Goal: Task Accomplishment & Management: Manage account settings

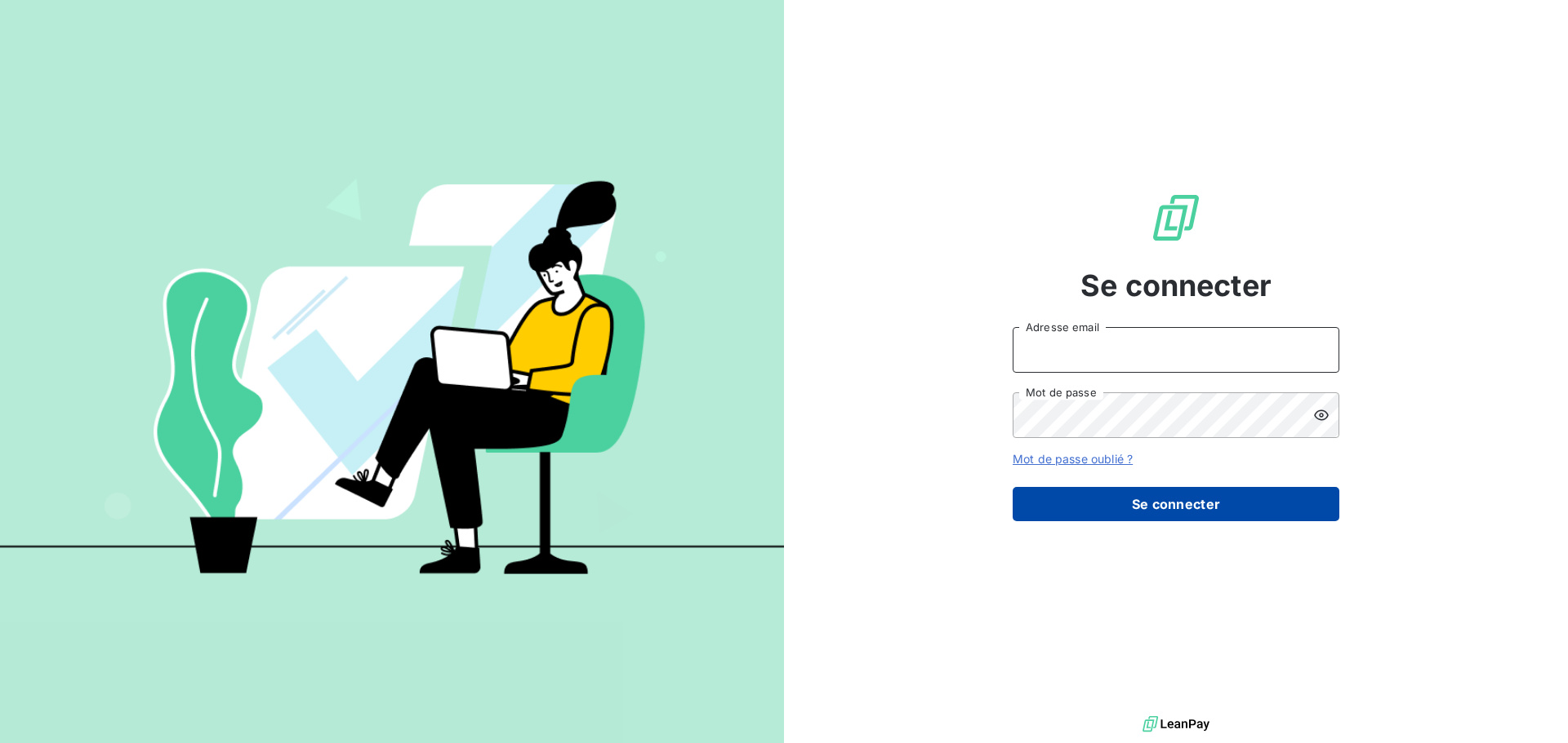
type input "[EMAIL_ADDRESS][DOMAIN_NAME]"
click at [1201, 513] on button "Se connecter" at bounding box center [1176, 504] width 326 height 35
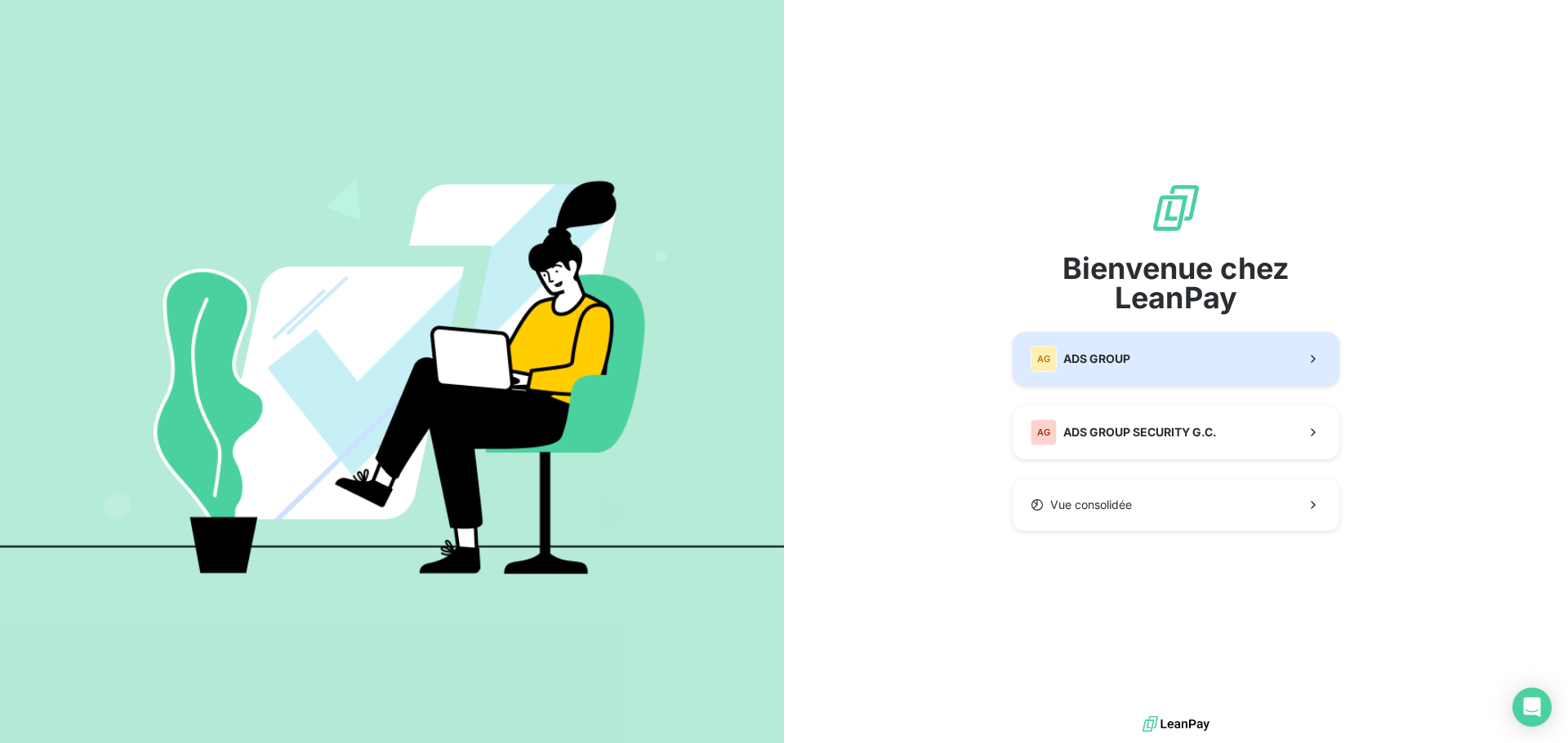
click at [1138, 354] on button "AG ADS GROUP" at bounding box center [1176, 359] width 326 height 54
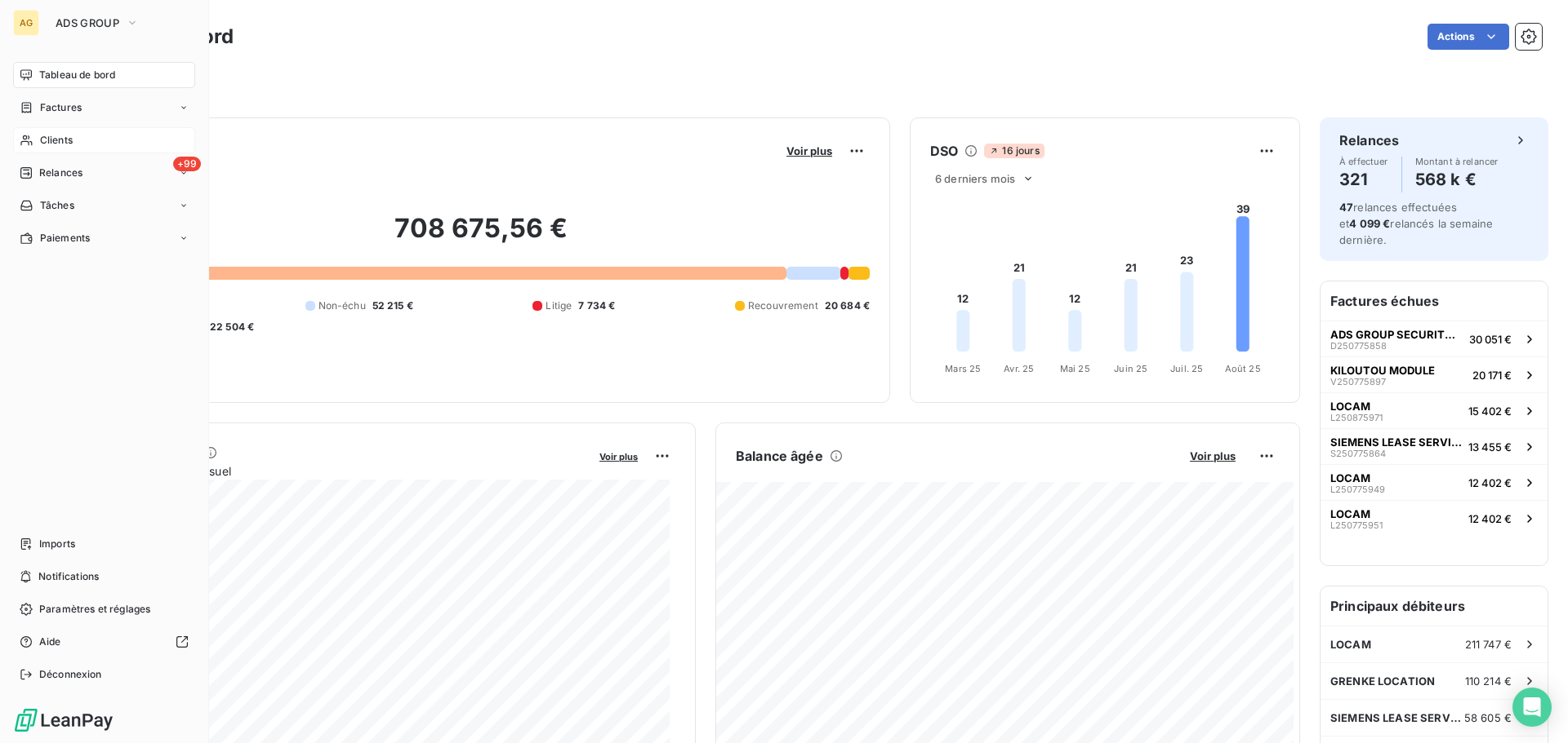
click at [44, 138] on span "Clients" at bounding box center [55, 140] width 33 height 15
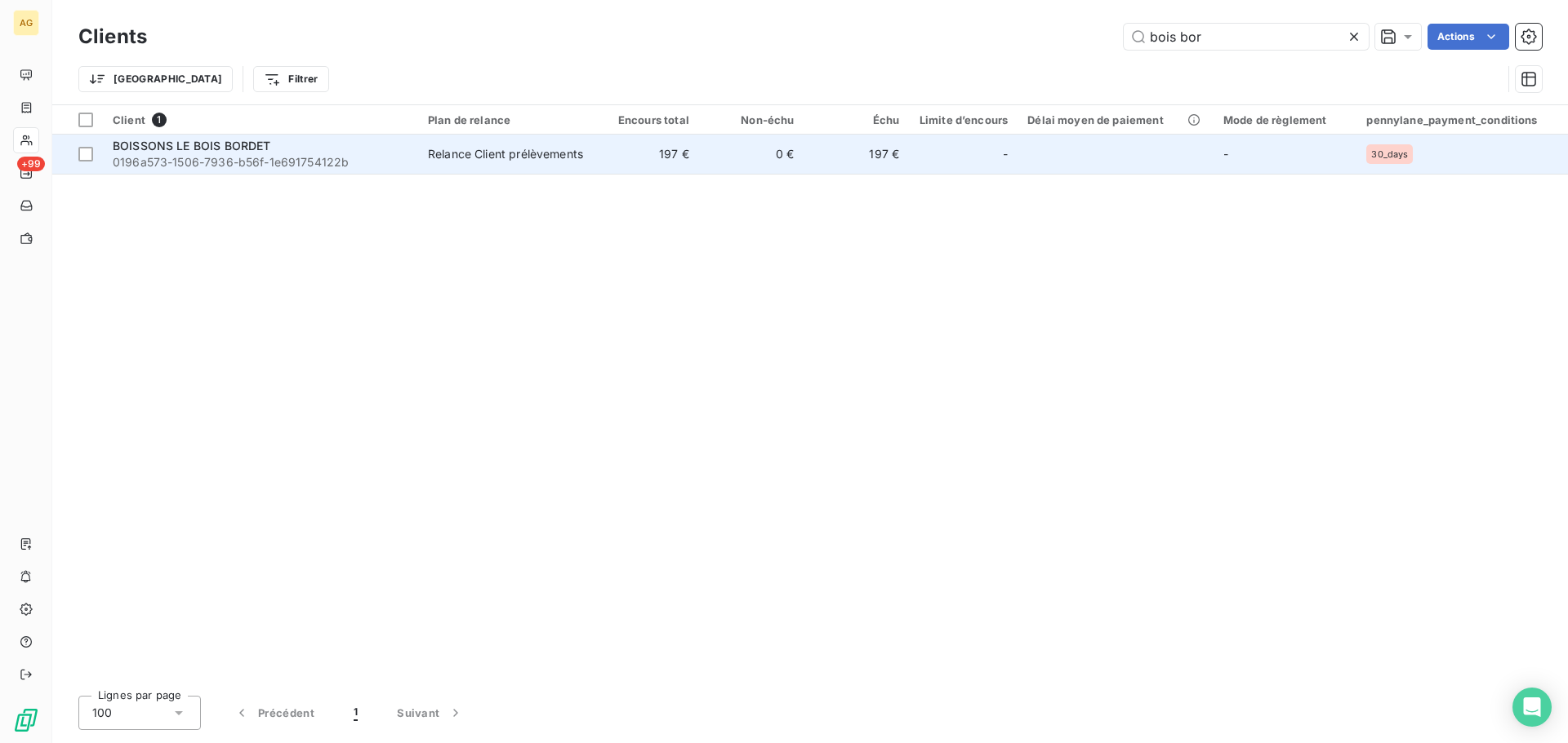
type input "bois bor"
click at [502, 152] on div "Relance Client prélèvements" at bounding box center [505, 154] width 155 height 17
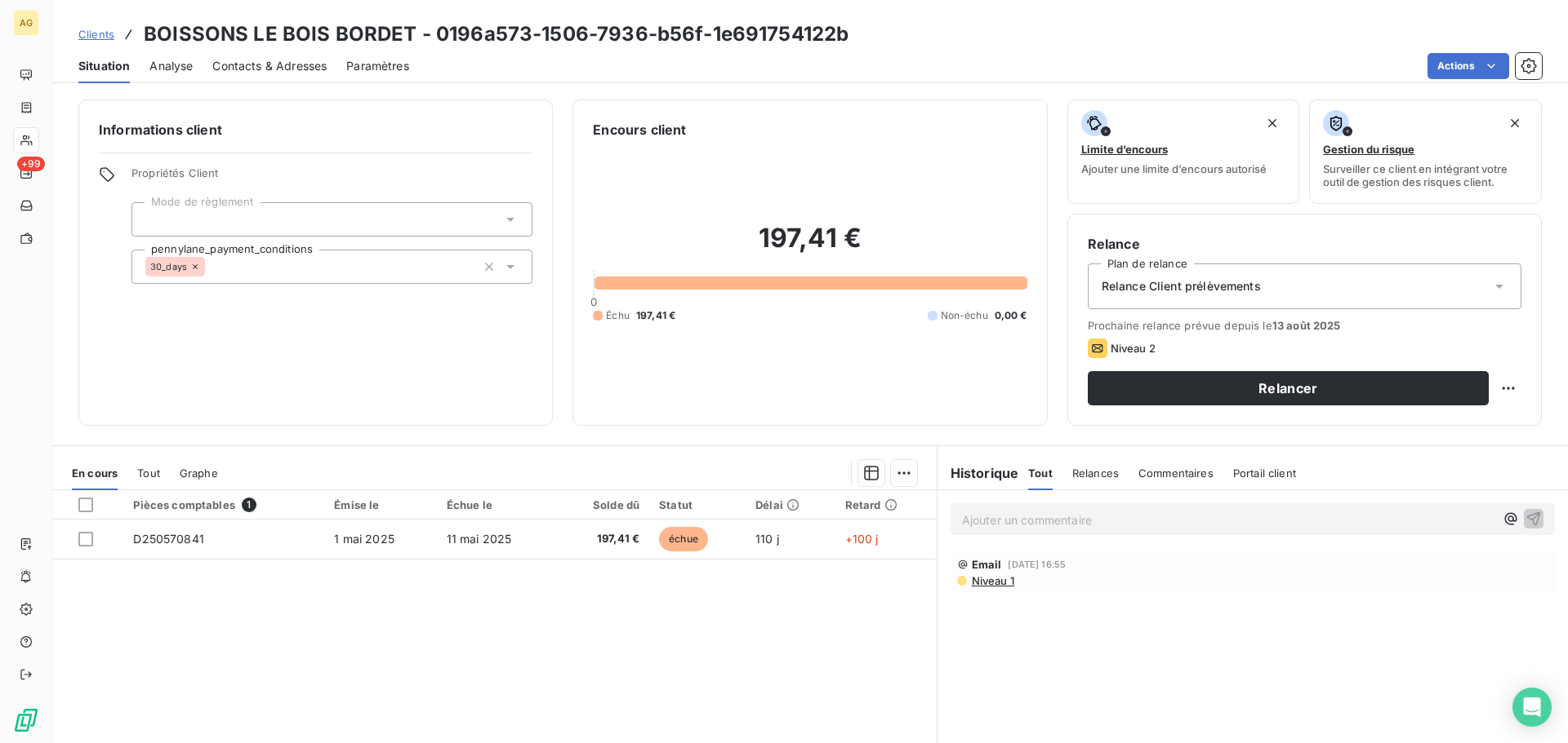
click at [287, 64] on span "Contacts & Adresses" at bounding box center [270, 66] width 115 height 17
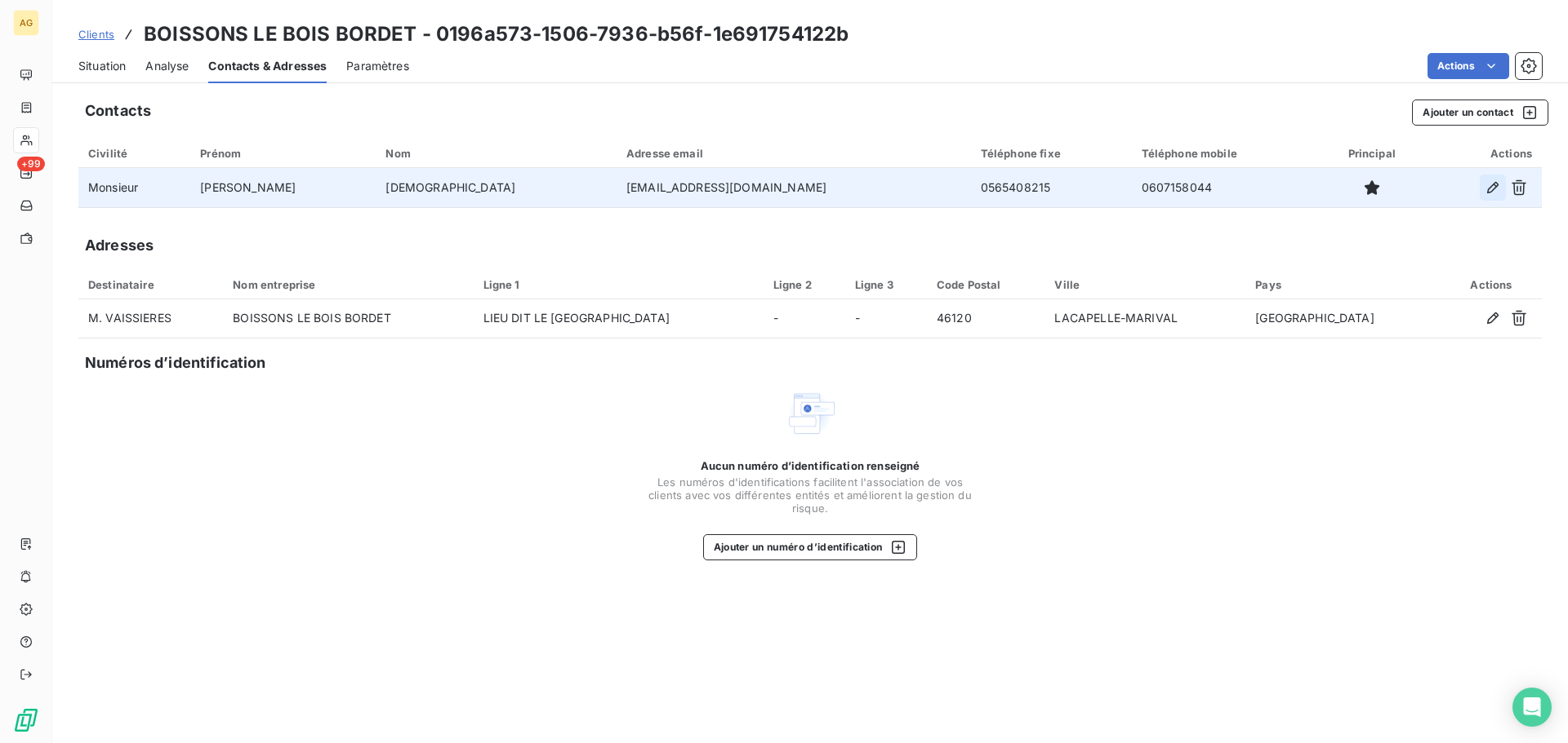
click at [1493, 190] on icon "button" at bounding box center [1493, 188] width 12 height 12
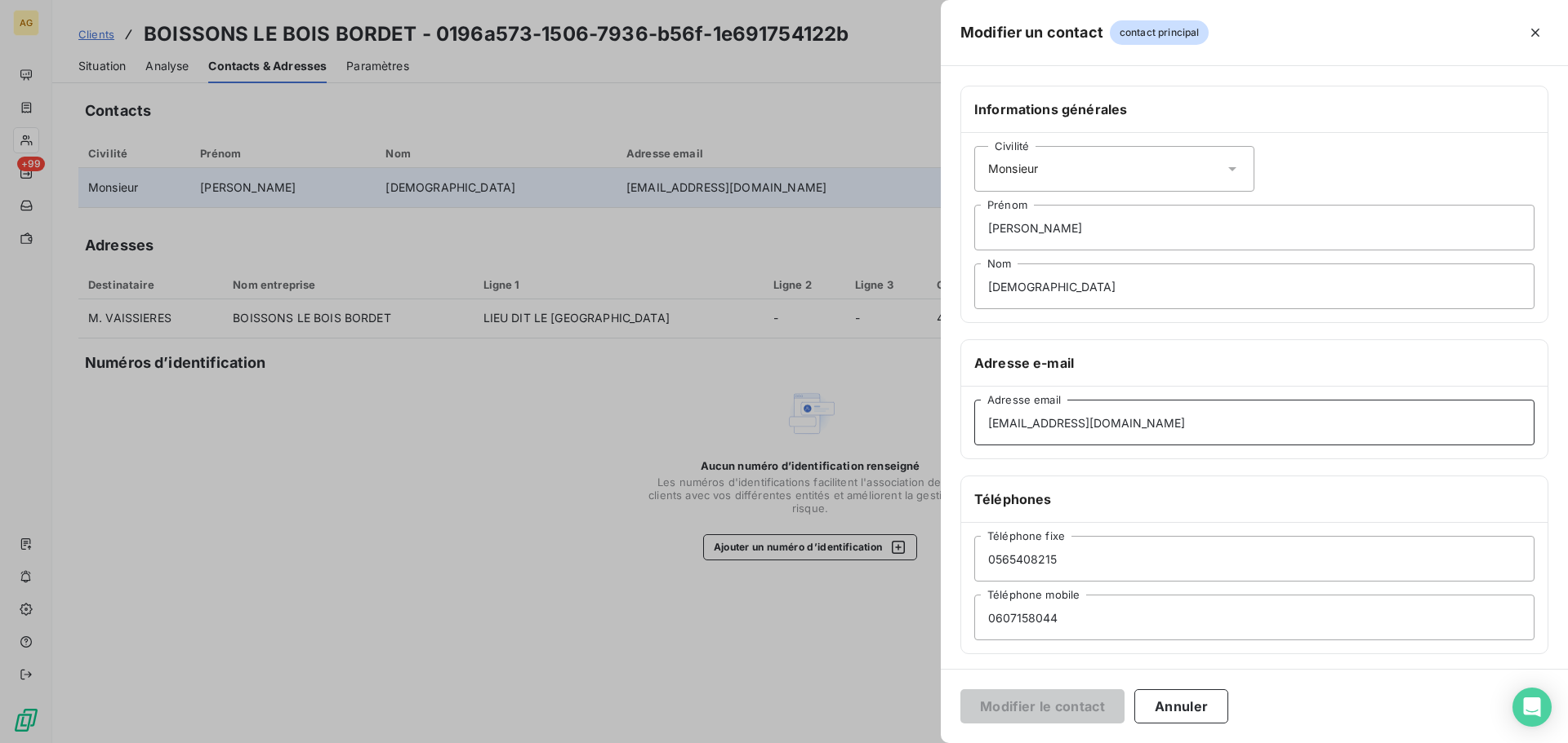
drag, startPoint x: 1311, startPoint y: 411, endPoint x: 930, endPoint y: 448, distance: 382.8
click at [930, 742] on div "Modifier un contact contact principal Informations générales Civilité Monsieur …" at bounding box center [784, 743] width 1568 height 0
paste input "administratif@boissonsleboisbordet"
type input "administratif@boissonsleboisbordet.fr"
click at [1079, 698] on button "Modifier le contact" at bounding box center [1042, 706] width 164 height 35
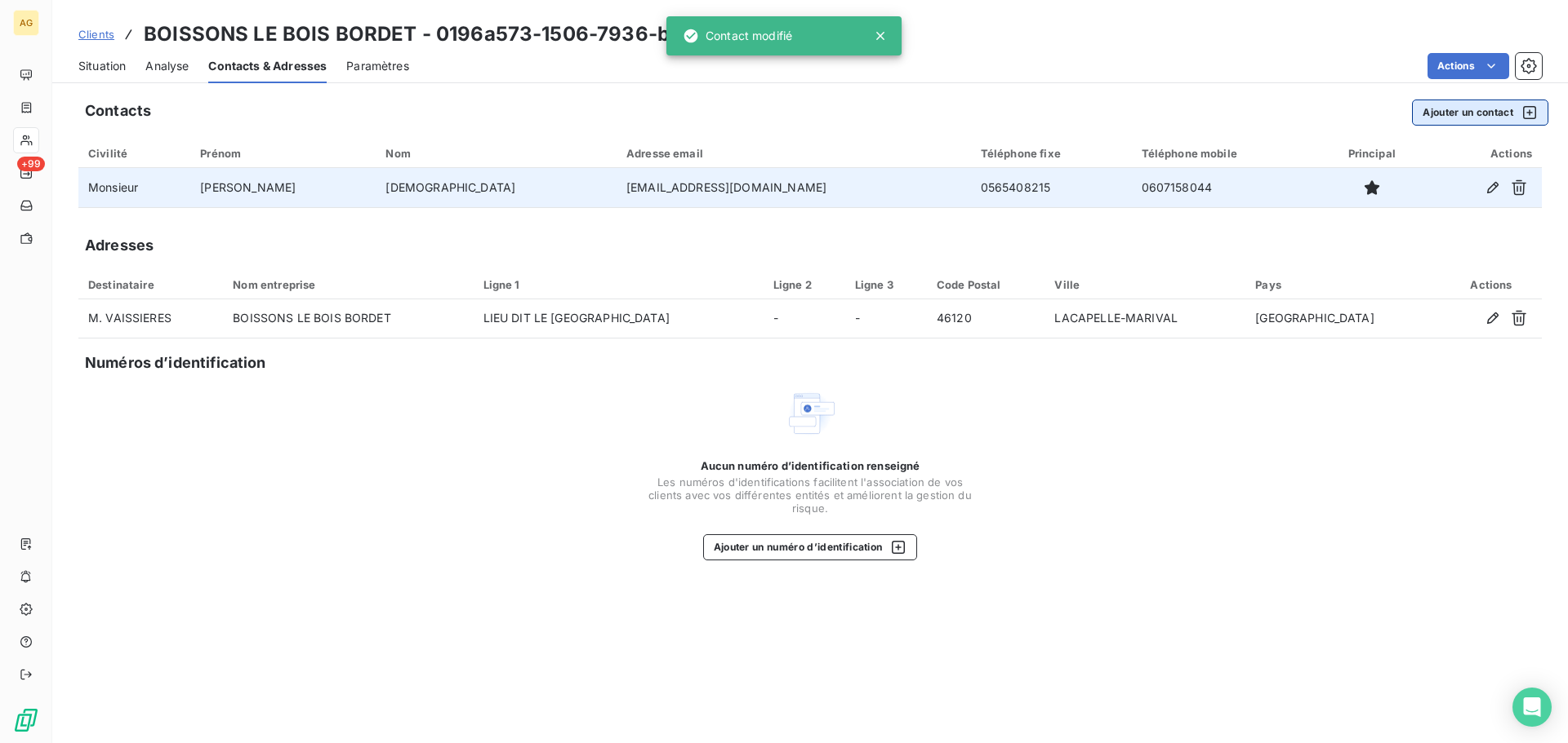
click at [1463, 106] on button "Ajouter un contact" at bounding box center [1480, 113] width 136 height 26
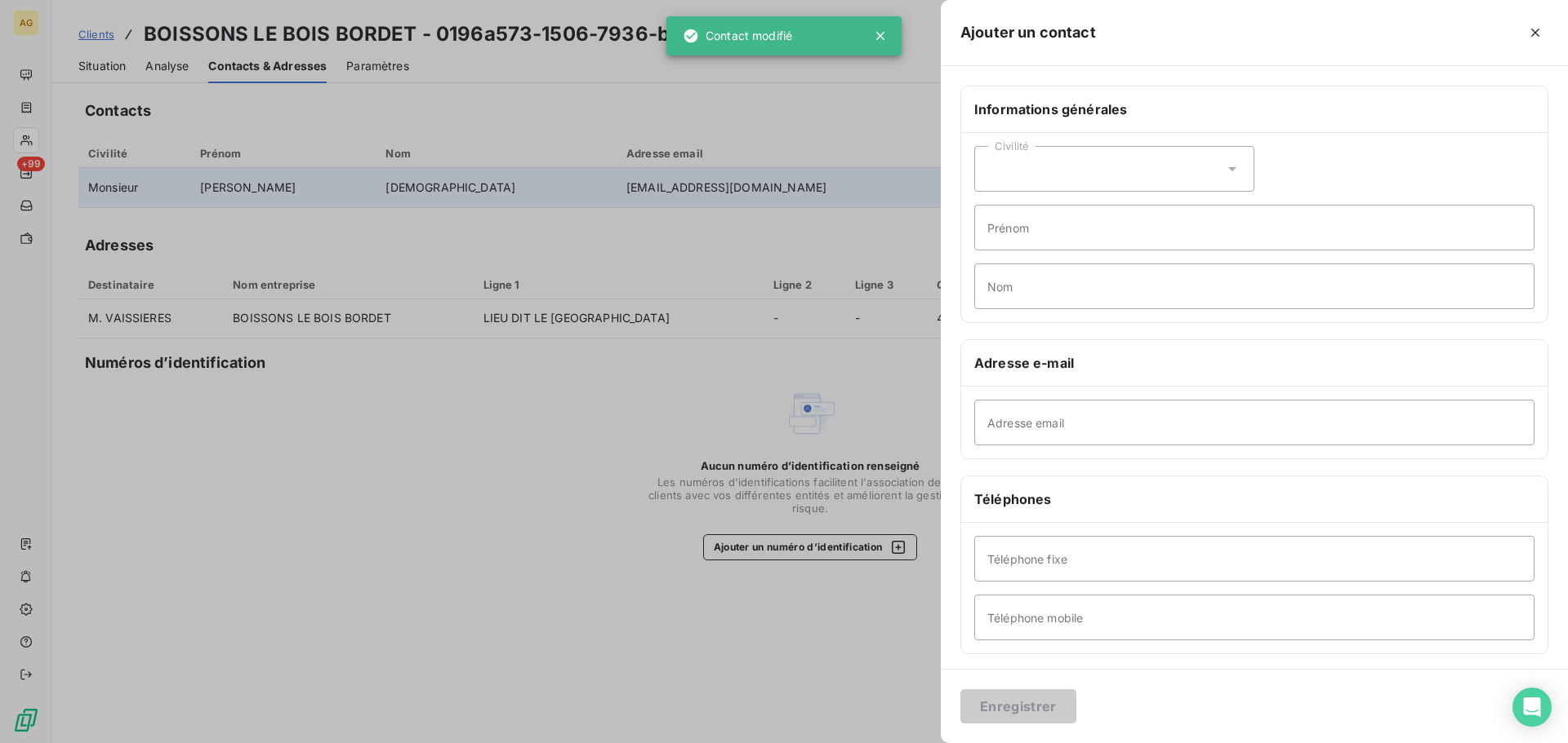
click at [1055, 160] on div "Civilité" at bounding box center [1113, 169] width 280 height 45
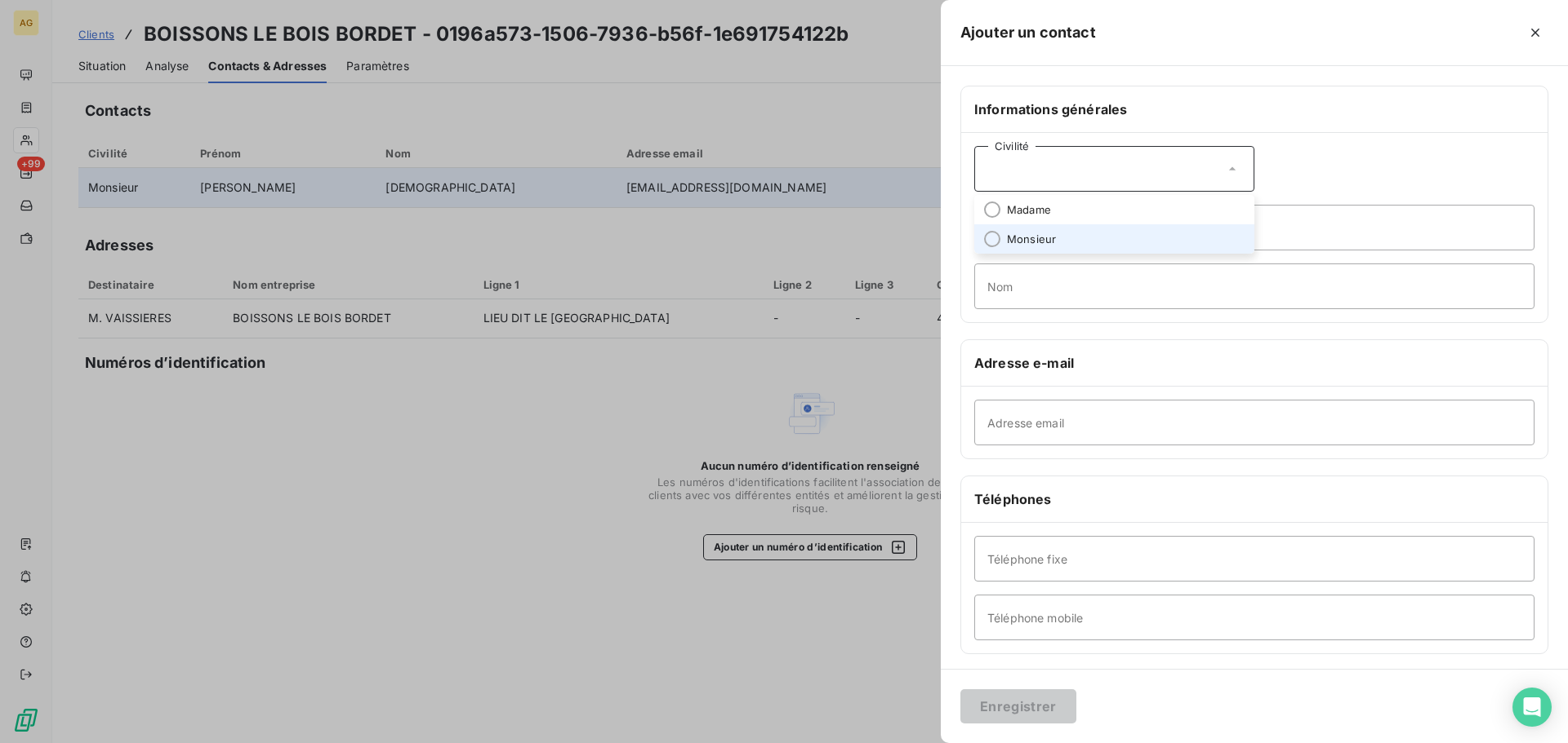
click at [1039, 240] on span "Monsieur" at bounding box center [1031, 240] width 49 height 16
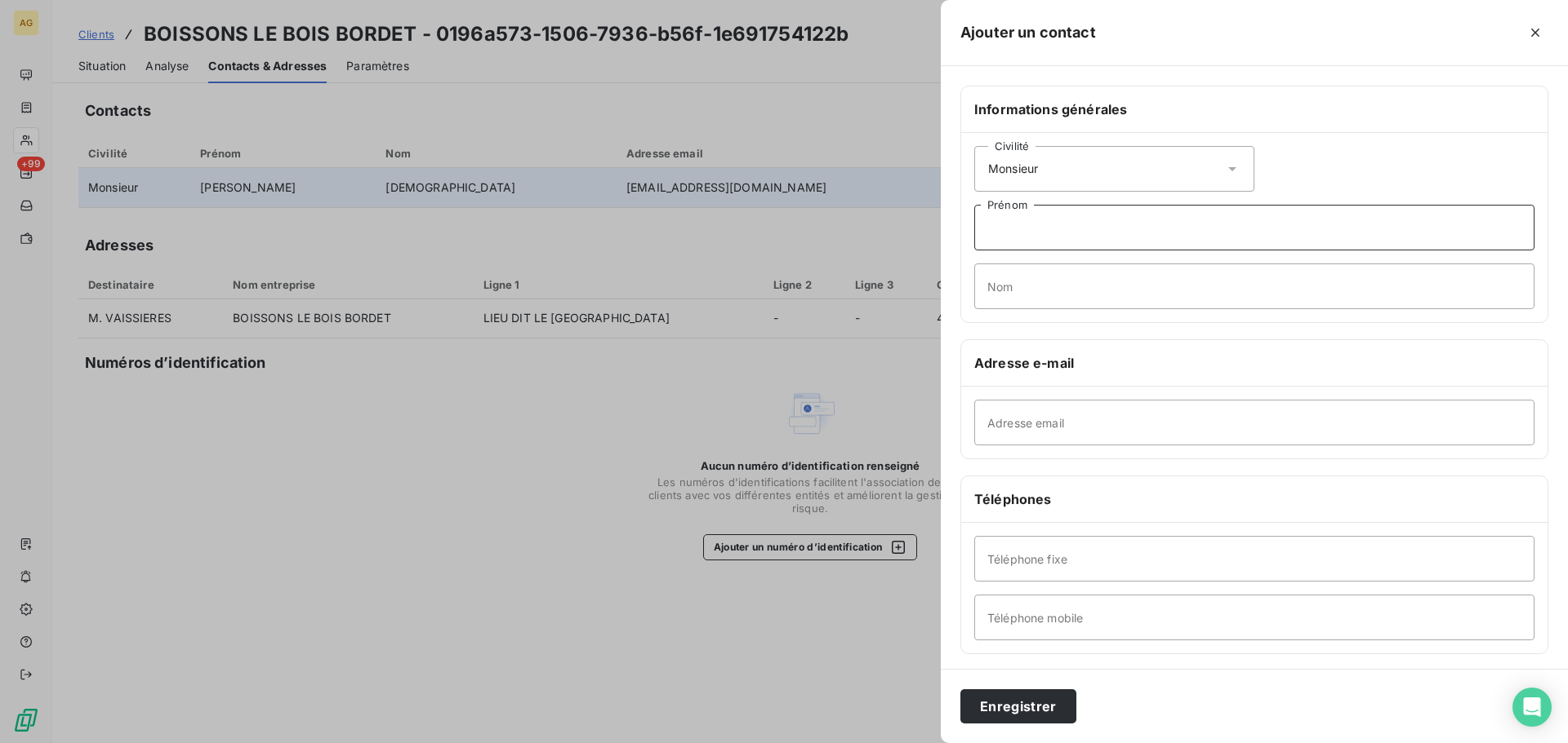
click at [1049, 227] on input "Prénom" at bounding box center [1254, 227] width 561 height 45
type input "V"
type input "Emmanuel"
type input "VAISSIERES"
click at [1056, 434] on input "Adresse email" at bounding box center [1254, 423] width 561 height 45
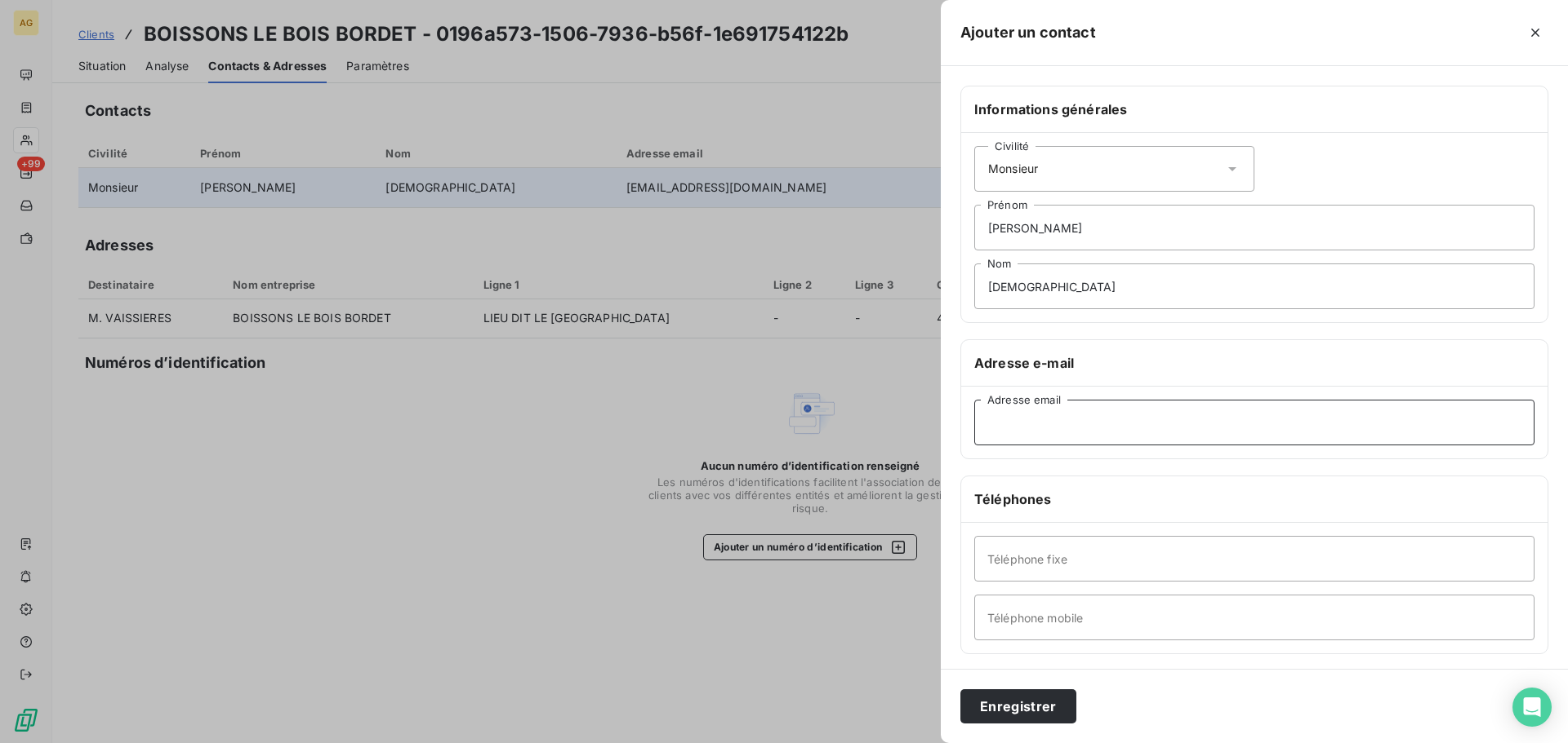
paste input "emmanuelvaissieres@boissonsleboisbordet.fr"
type input "emmanuelvaissieres@boissonsleboisbordet.fr"
drag, startPoint x: 1022, startPoint y: 702, endPoint x: 931, endPoint y: 683, distance: 93.0
click at [998, 696] on button "Enregistrer" at bounding box center [1017, 706] width 116 height 35
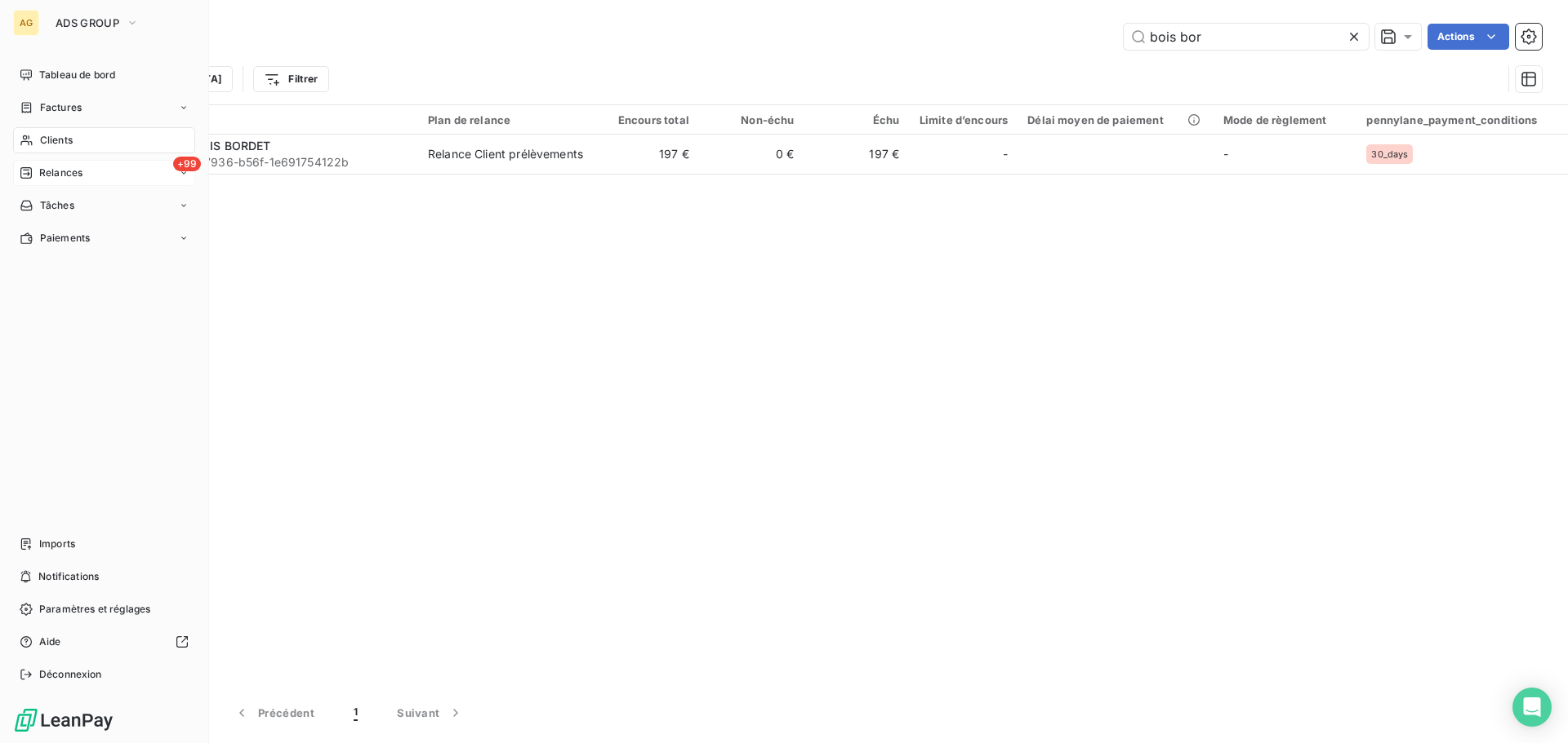
click at [41, 177] on span "Relances" at bounding box center [61, 173] width 44 height 15
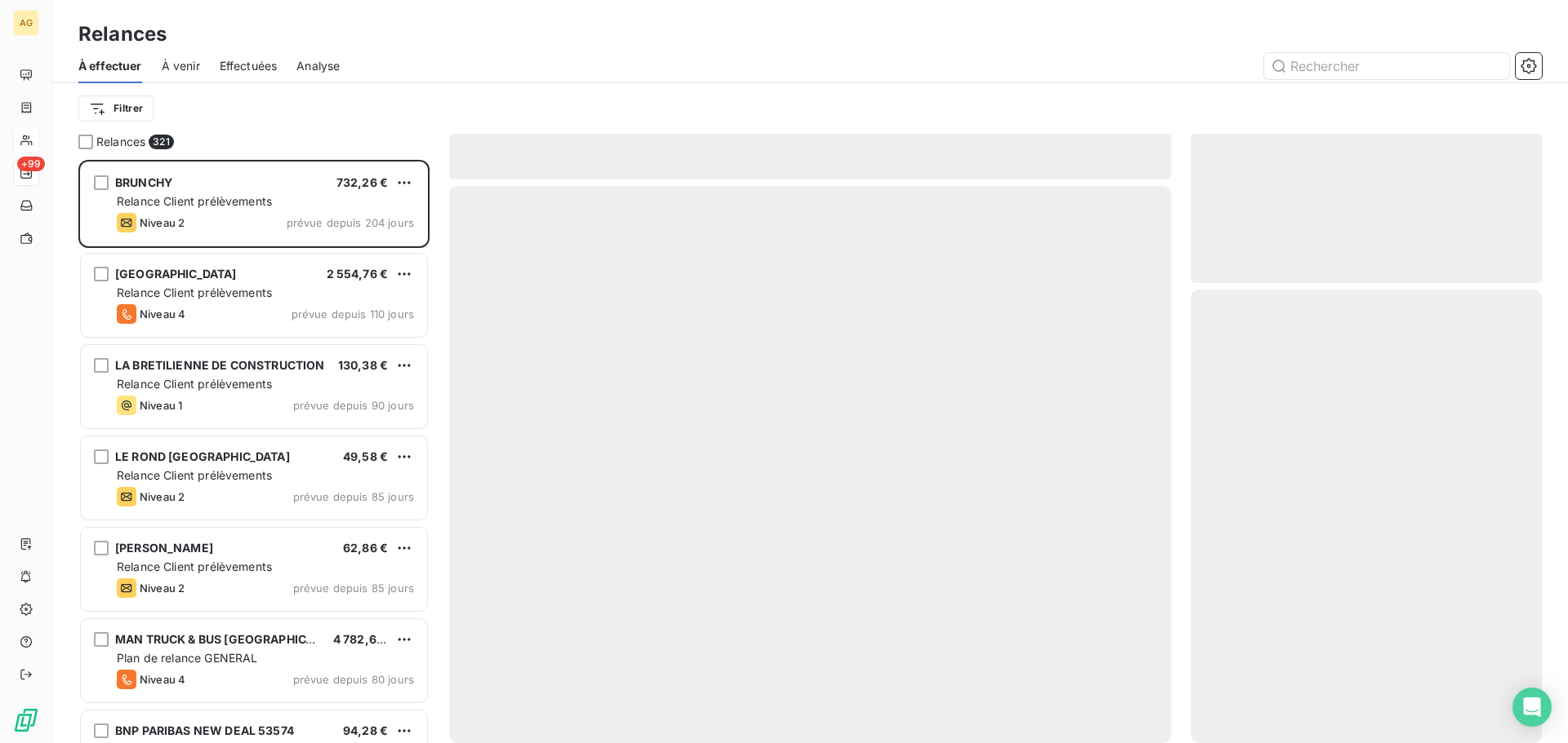
scroll to position [571, 339]
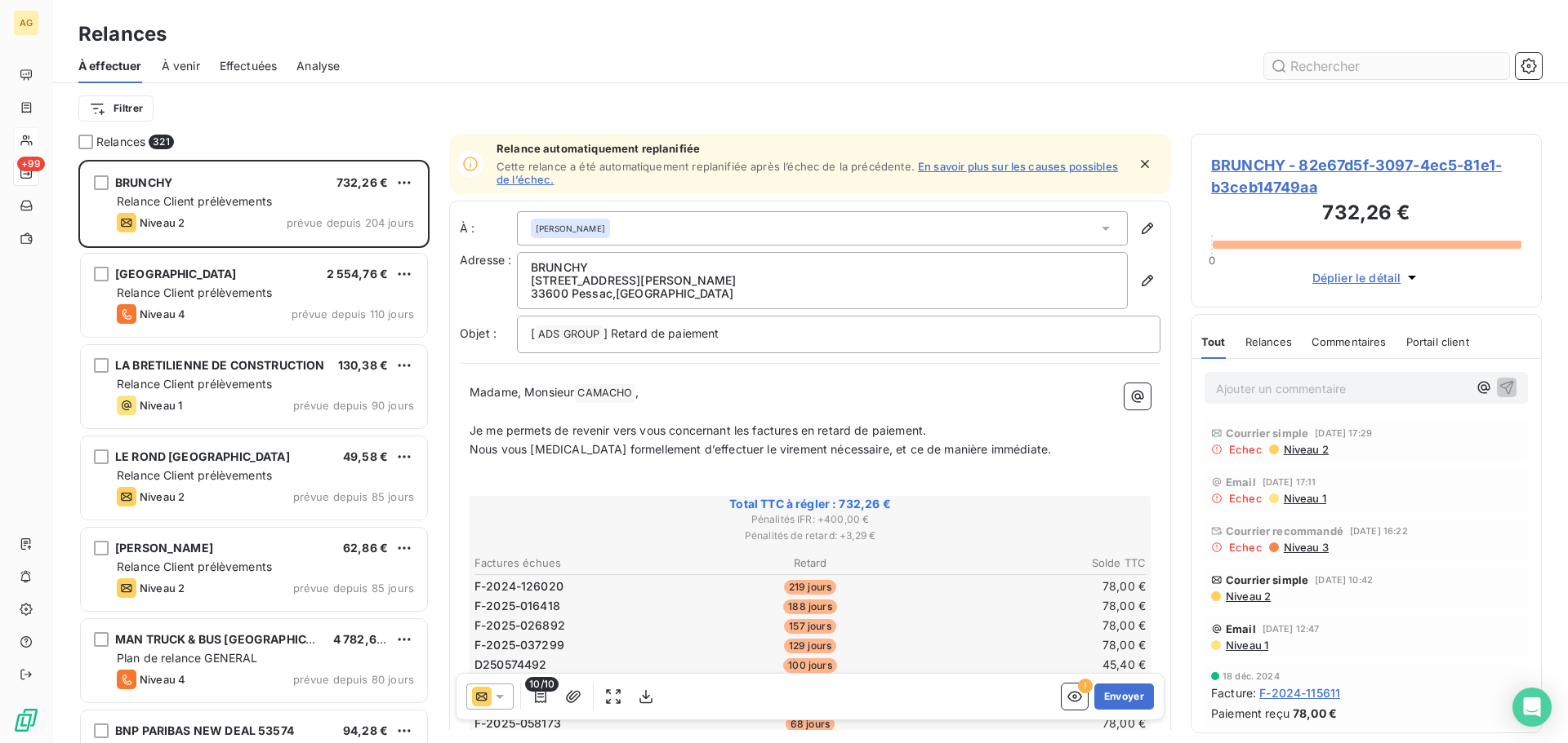
click at [1414, 63] on input "text" at bounding box center [1386, 66] width 245 height 26
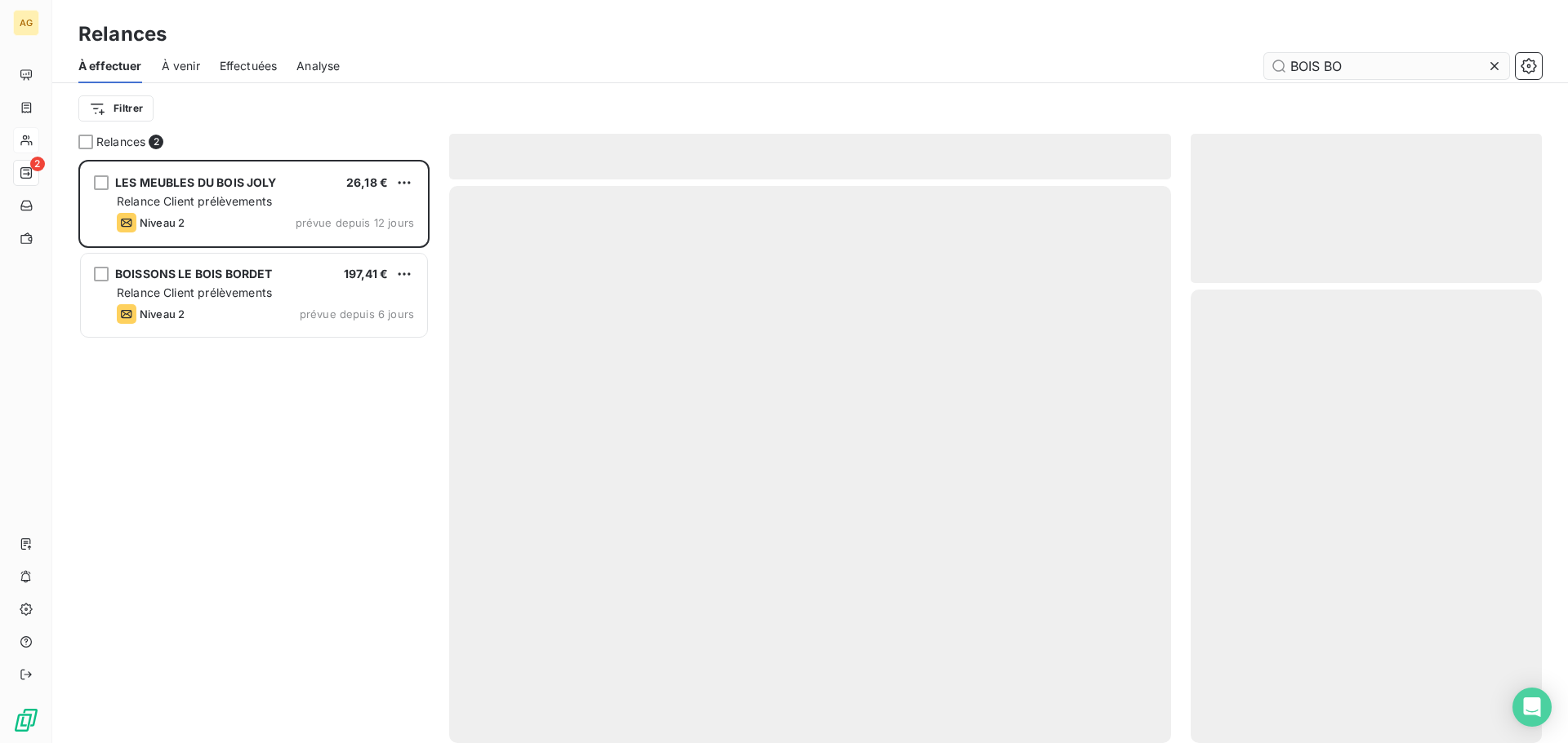
scroll to position [571, 339]
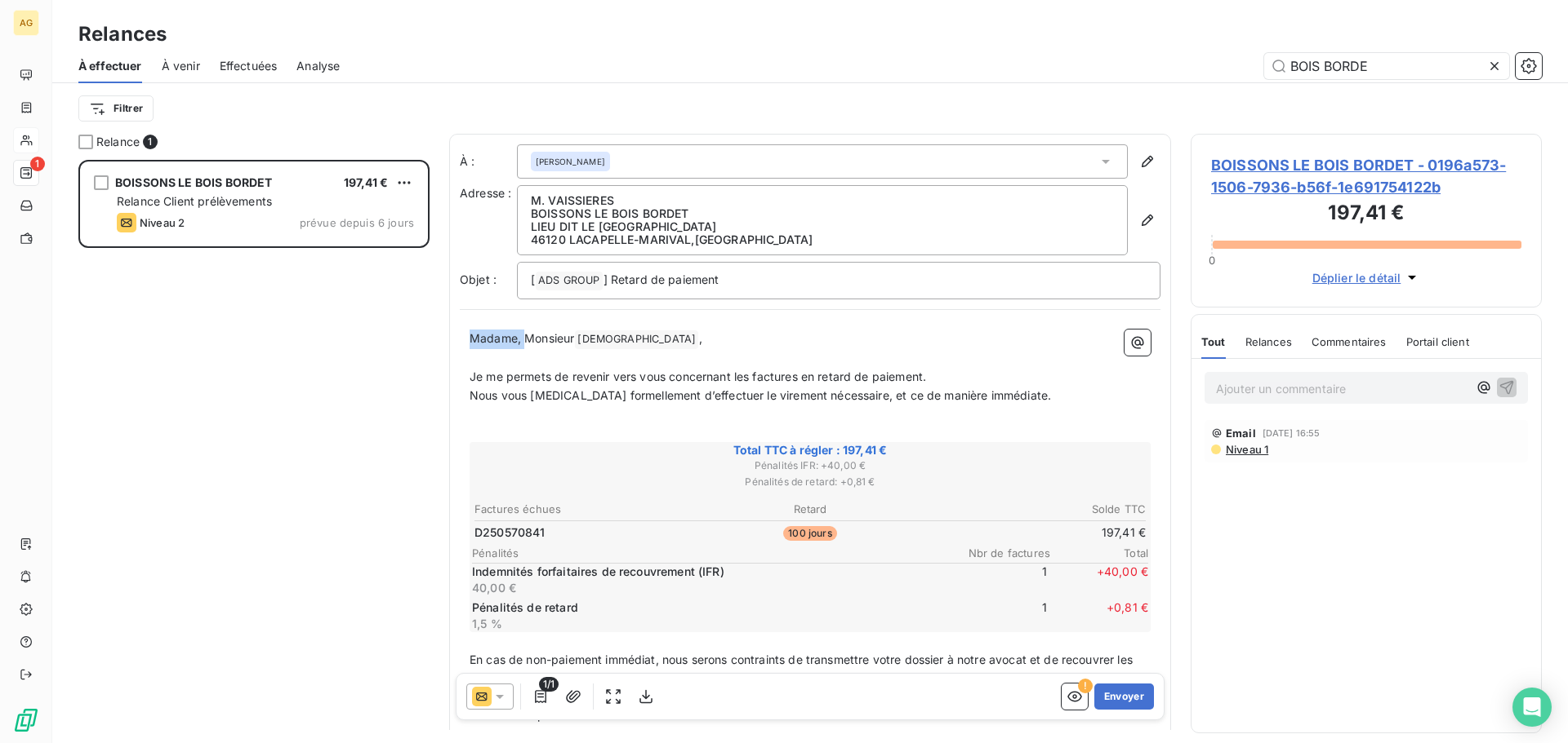
drag, startPoint x: 523, startPoint y: 338, endPoint x: 469, endPoint y: 344, distance: 54.3
click at [469, 344] on div "Madame, Monsieur VAISSIERES ﻿ , ﻿ Je me permets de revenir vers vous concernant…" at bounding box center [810, 575] width 701 height 510
click at [500, 693] on icon at bounding box center [499, 697] width 17 height 17
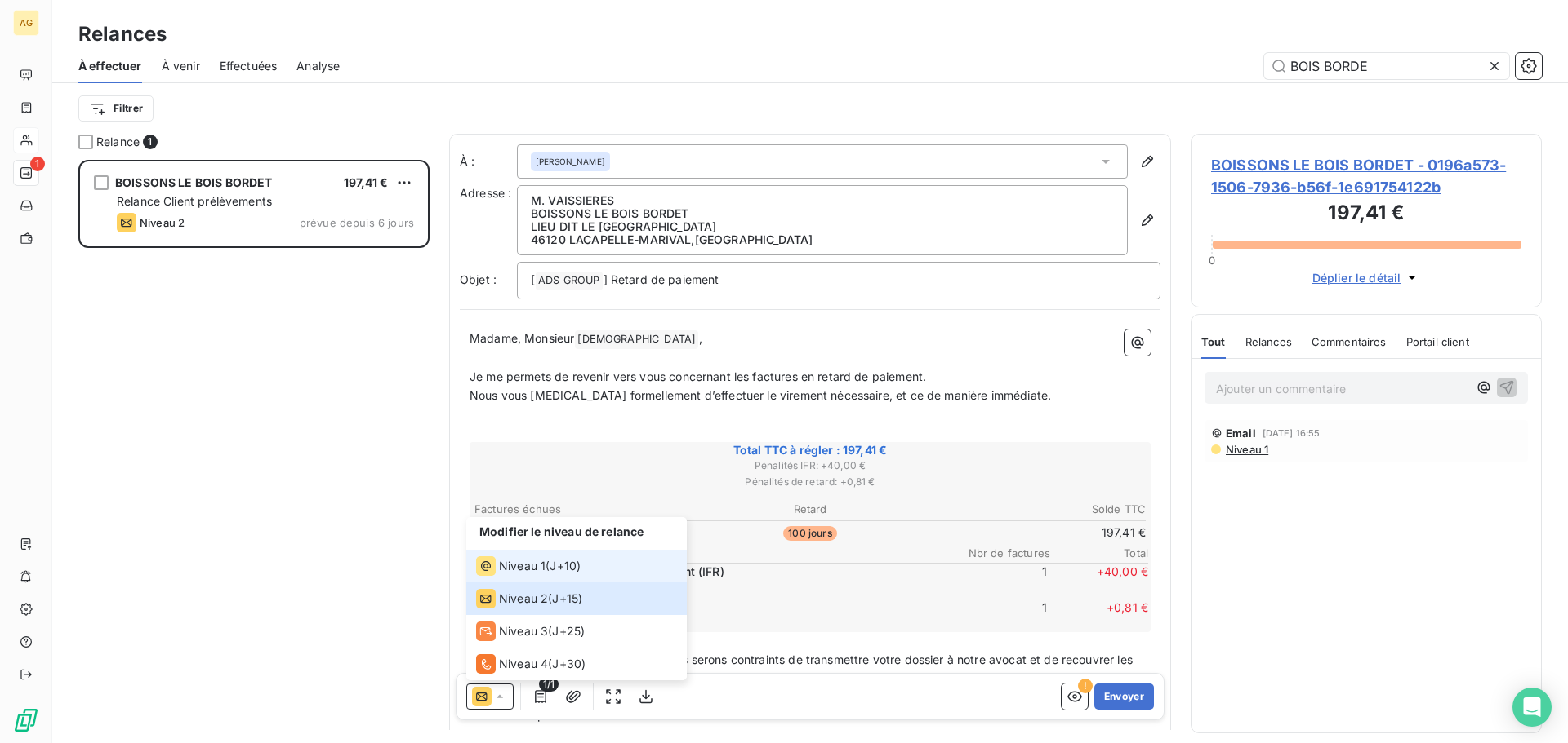
click at [523, 565] on span "Niveau 1" at bounding box center [522, 566] width 46 height 17
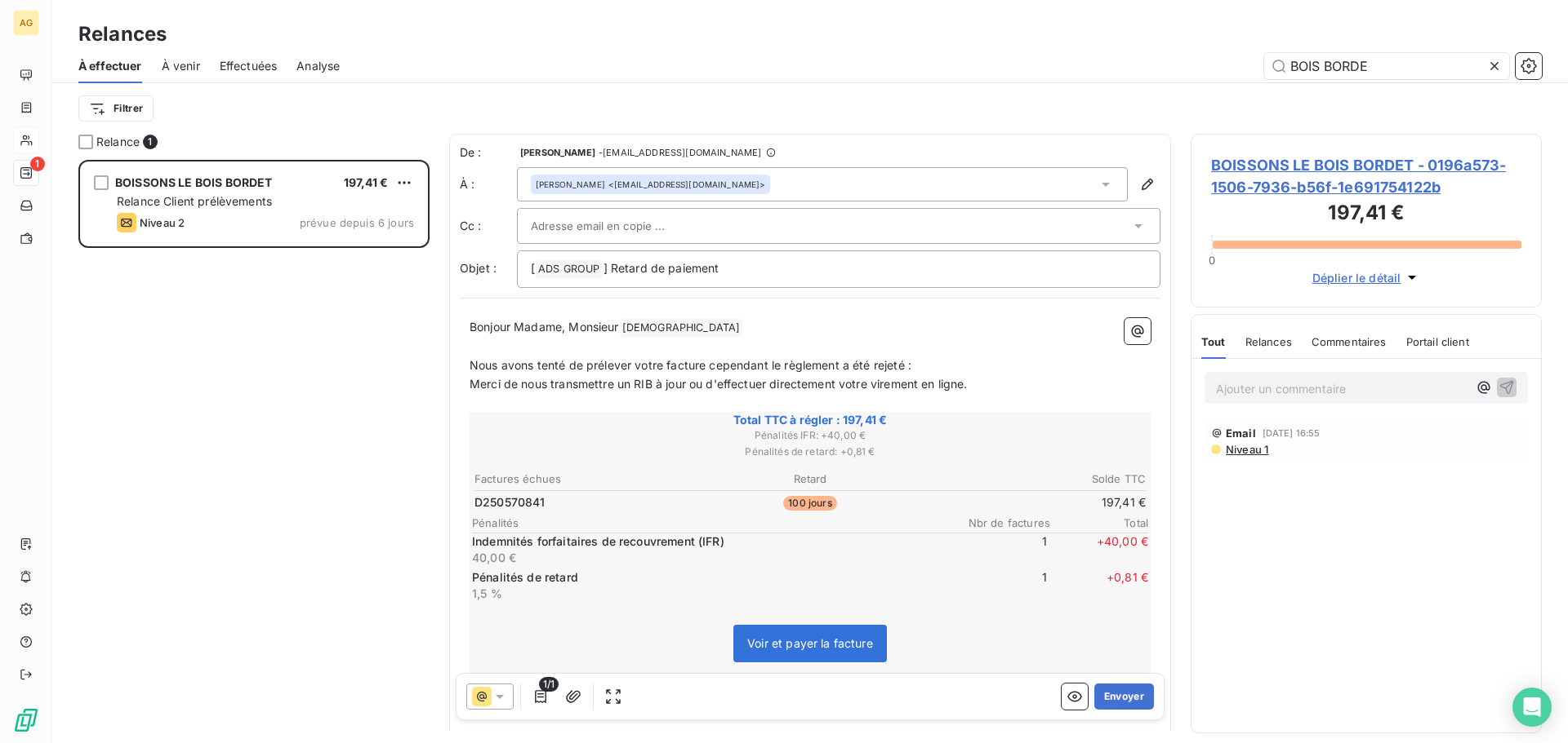
click at [746, 218] on div at bounding box center [830, 225] width 599 height 25
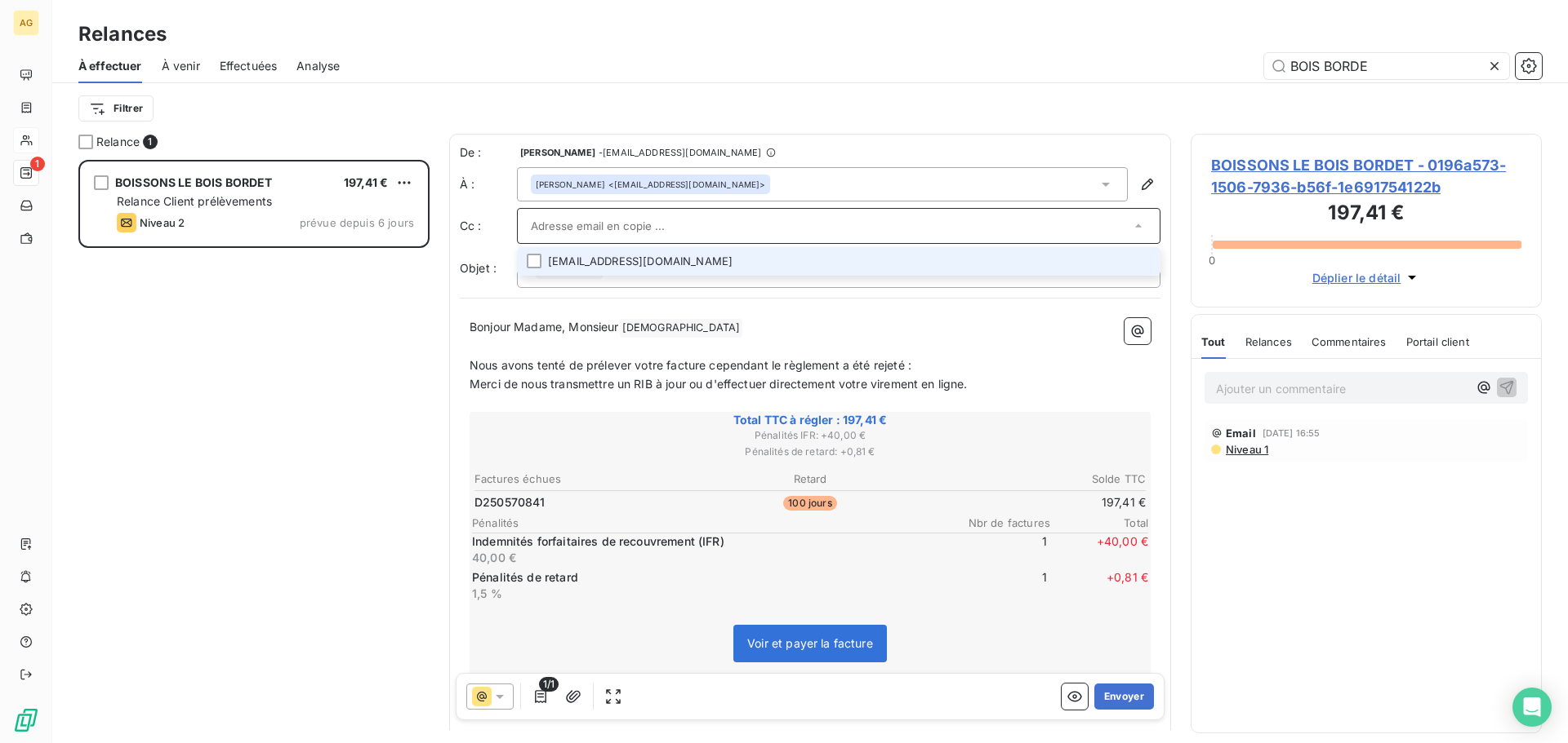
click at [1139, 259] on li "emmanuelvaissieres@boissonsleboisbordet.fr" at bounding box center [838, 261] width 644 height 29
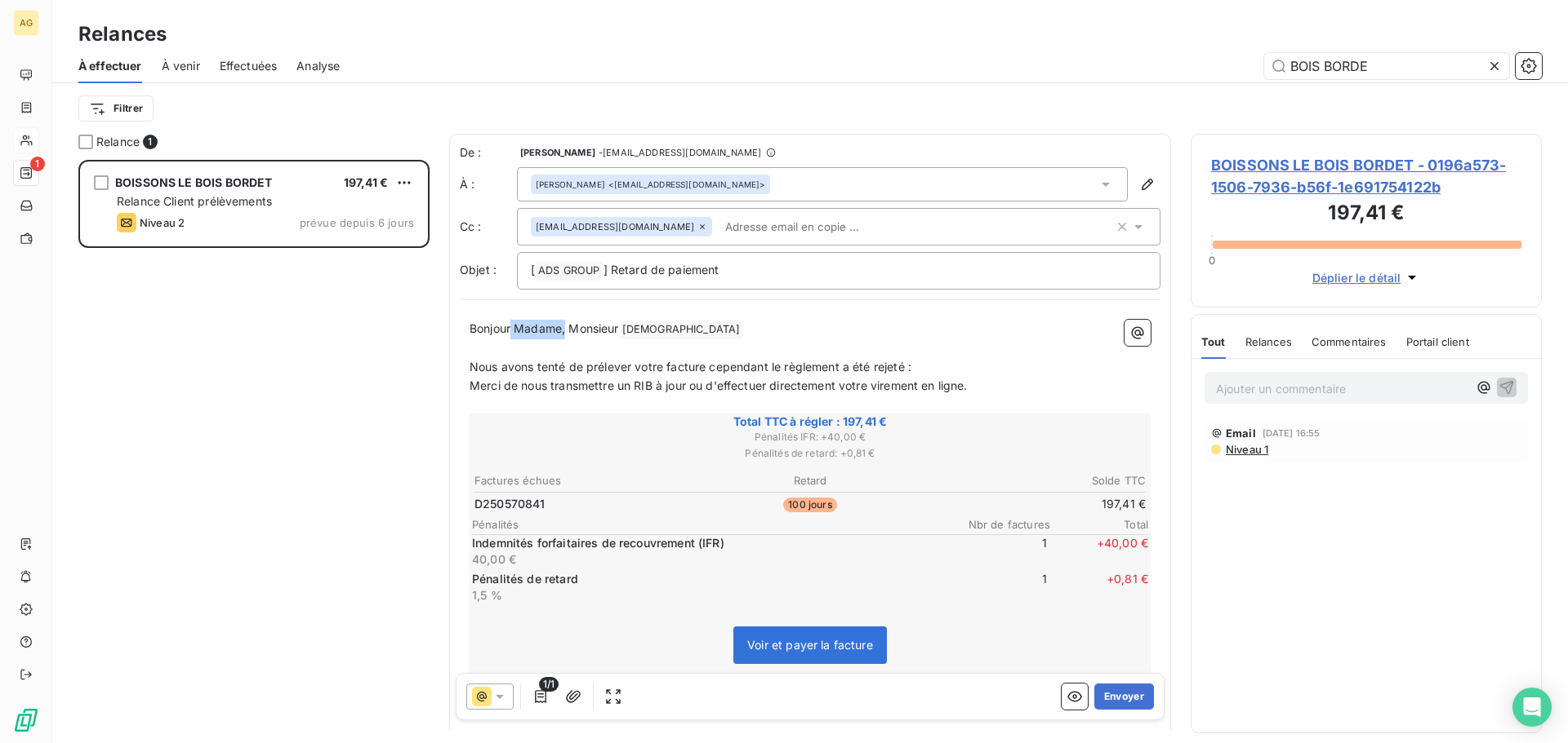
drag, startPoint x: 566, startPoint y: 327, endPoint x: 510, endPoint y: 335, distance: 56.6
click at [510, 335] on span "Bonjour Madame, Monsieur" at bounding box center [544, 328] width 149 height 14
click at [1112, 687] on button "Envoyer" at bounding box center [1124, 697] width 59 height 26
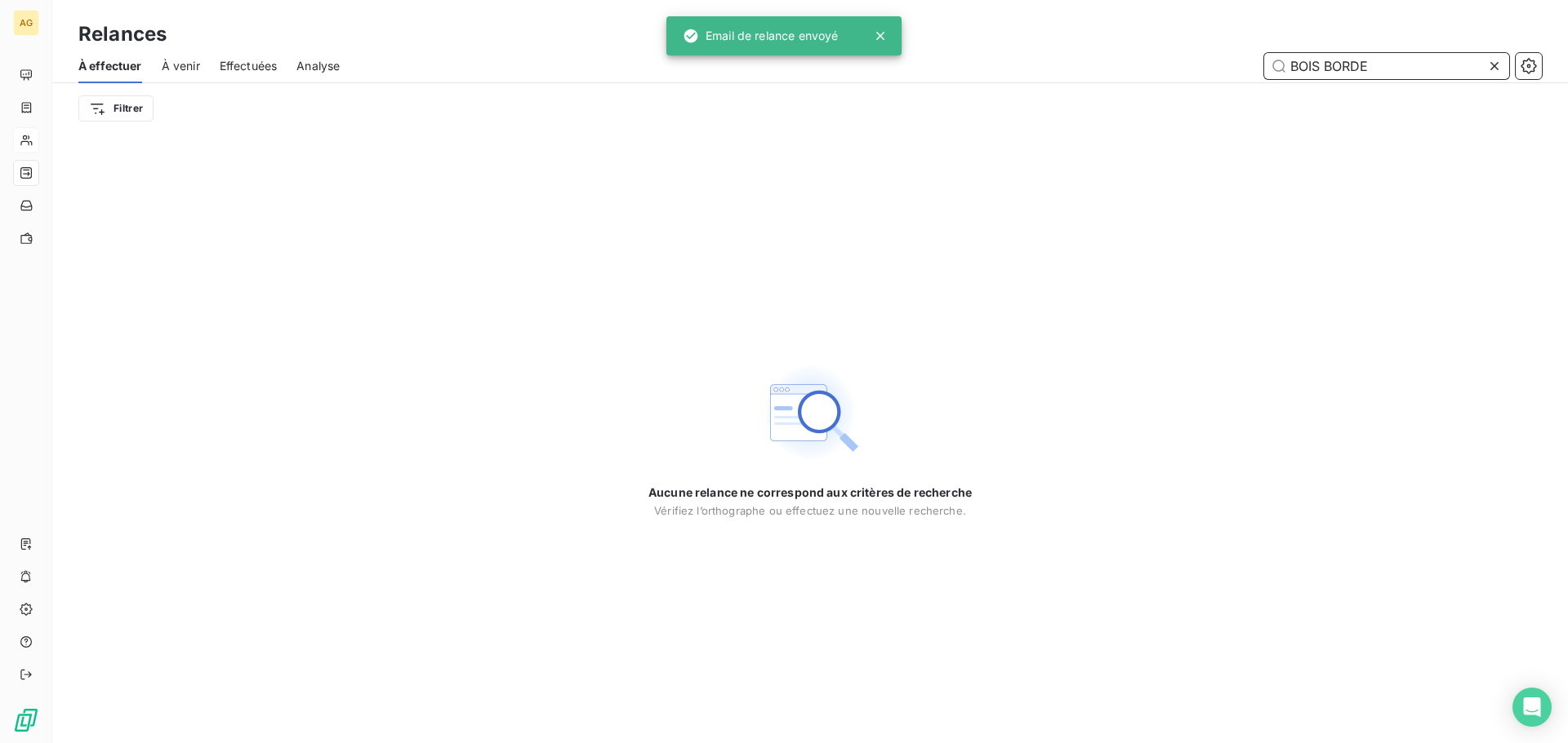
drag, startPoint x: 1450, startPoint y: 70, endPoint x: 1273, endPoint y: 106, distance: 180.6
click at [1273, 106] on div "À effectuer À venir Effectuées Analyse BOIS BORDE Filtrer" at bounding box center [810, 92] width 1516 height 85
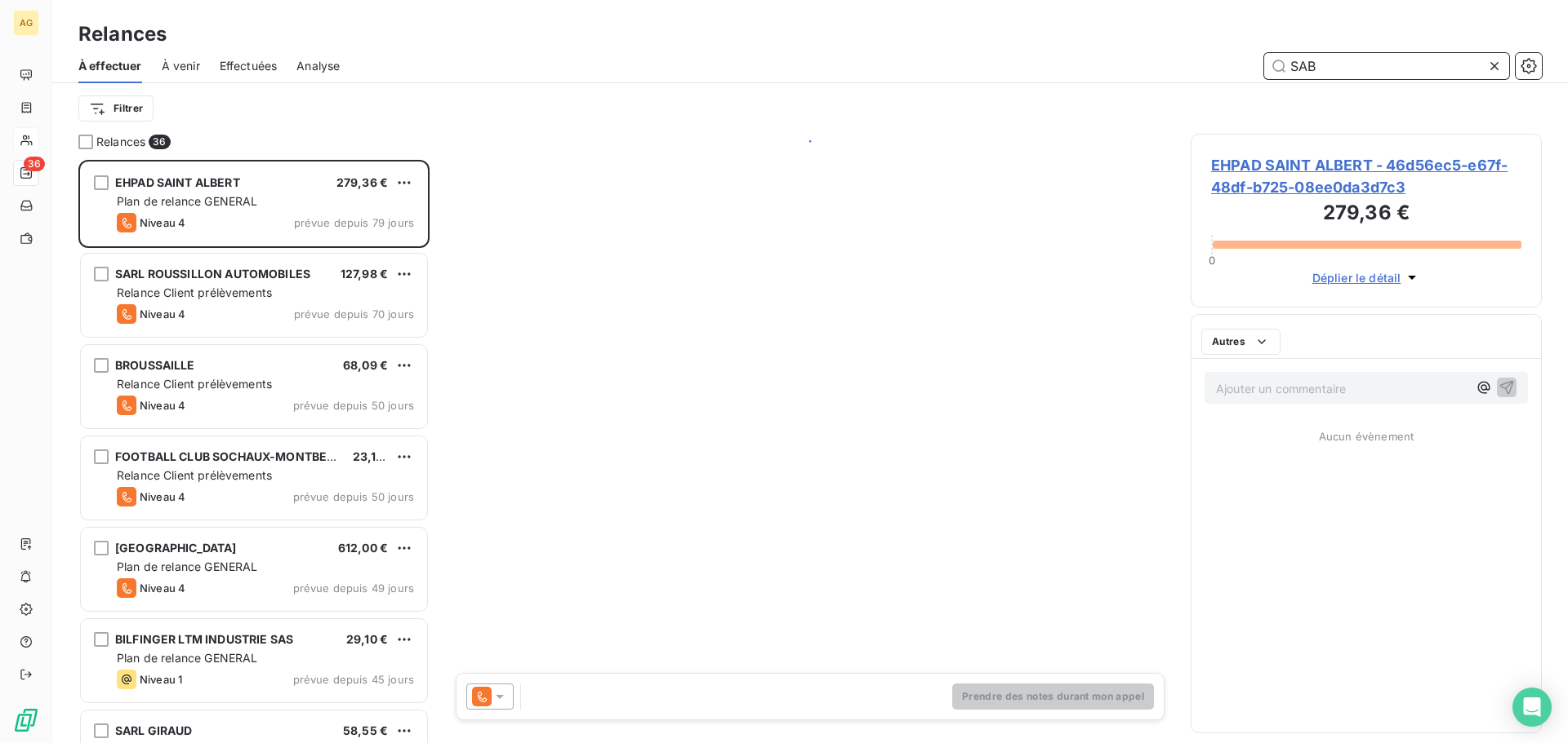
scroll to position [571, 339]
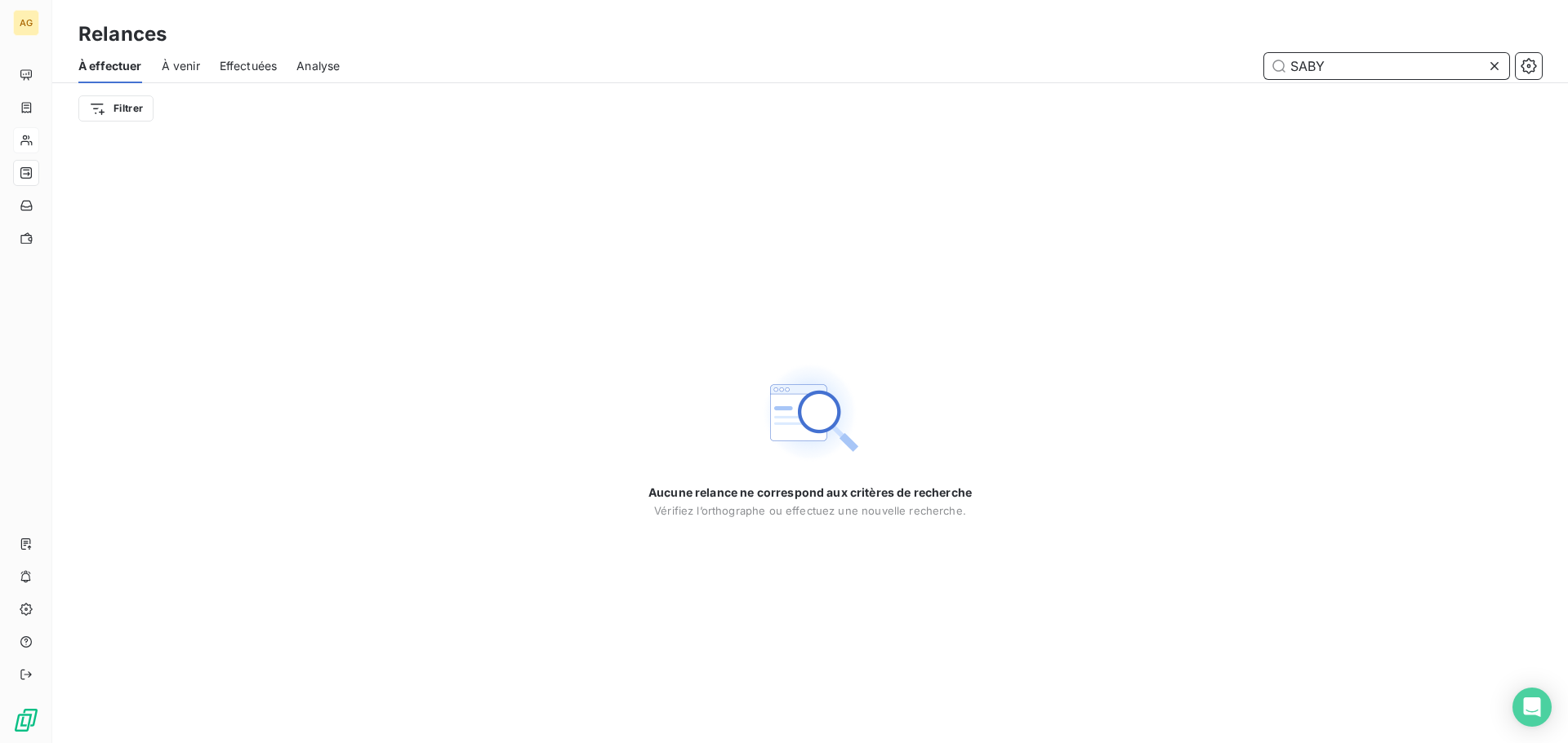
type input "SABY"
click at [1489, 69] on icon at bounding box center [1494, 66] width 17 height 17
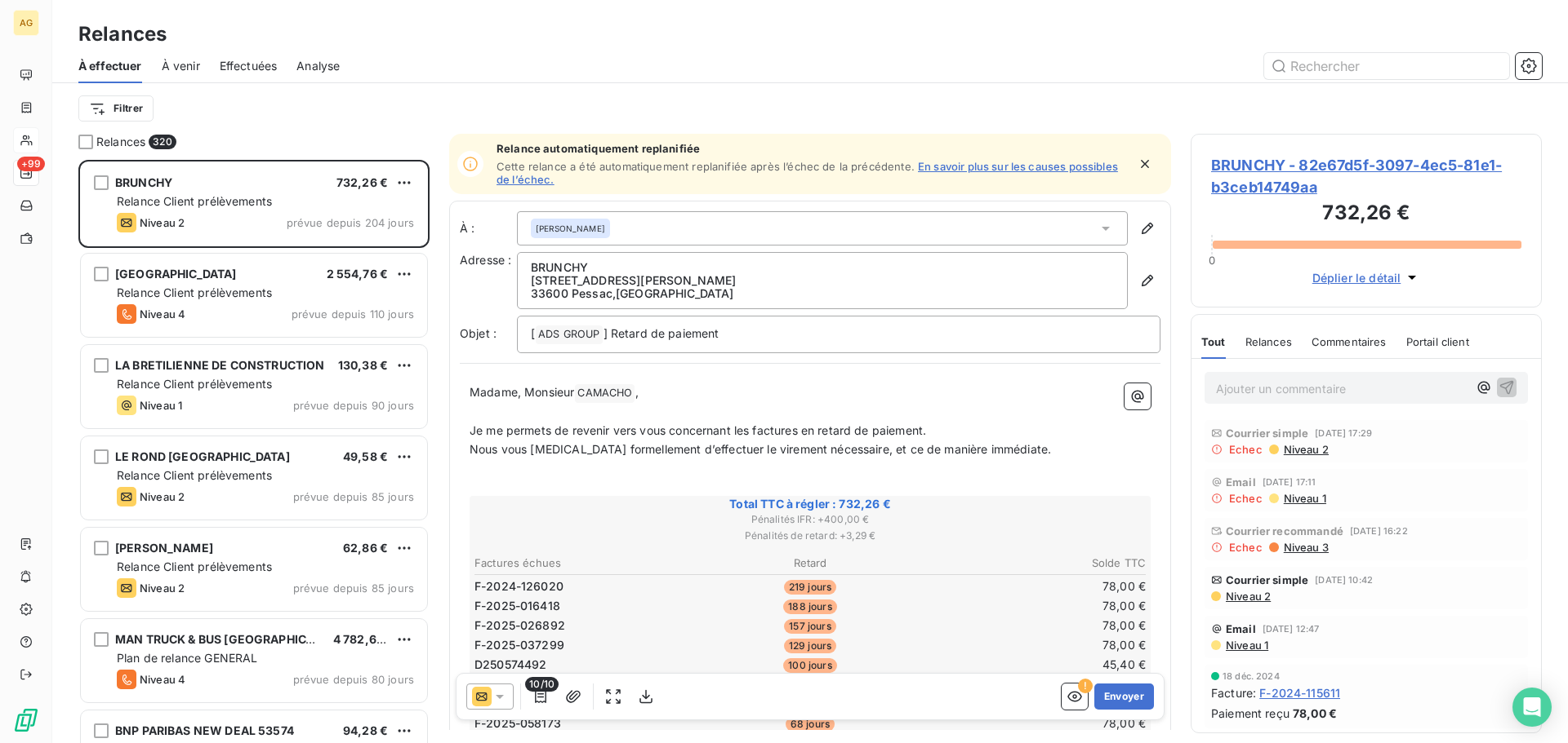
scroll to position [571, 339]
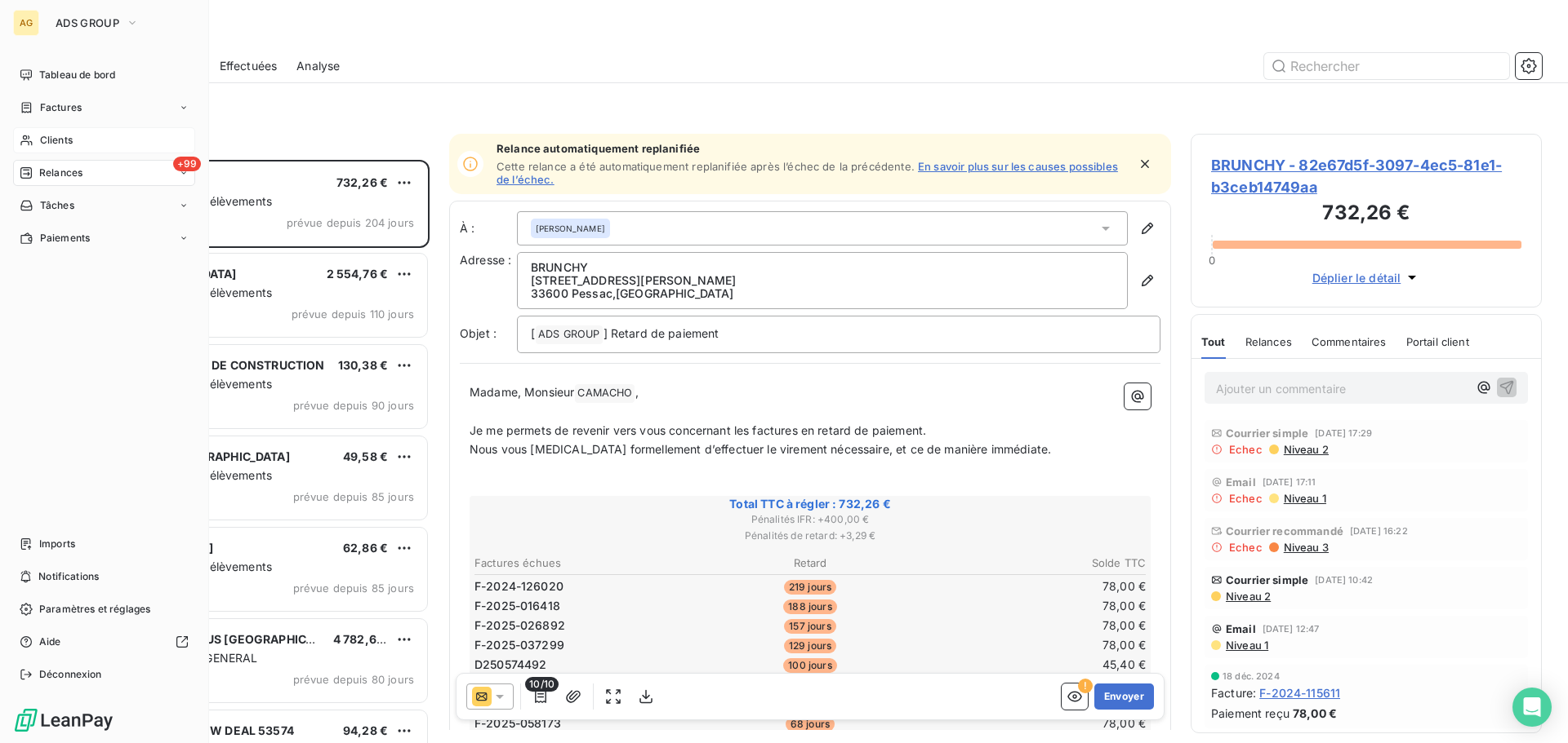
click at [49, 143] on span "Clients" at bounding box center [55, 140] width 33 height 15
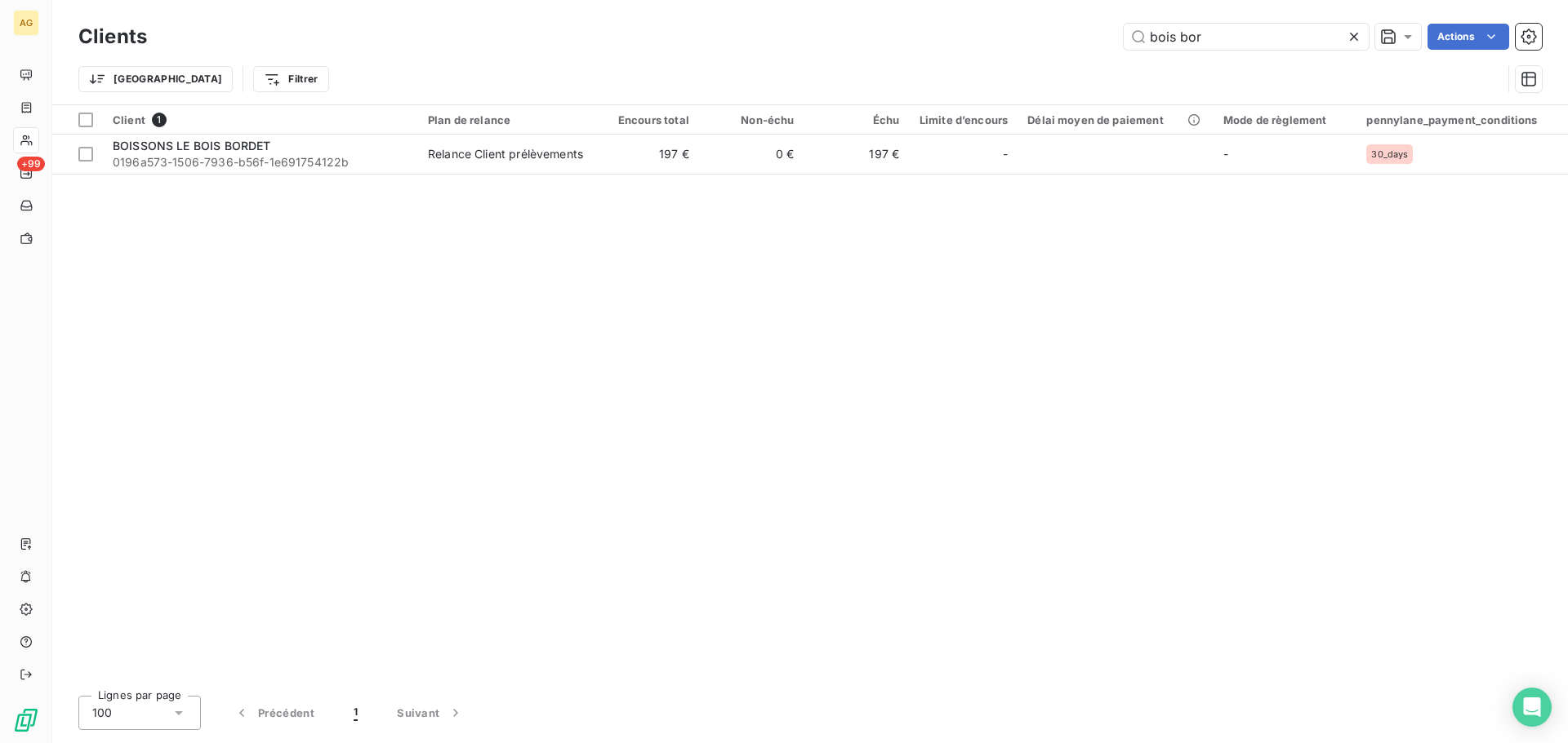
drag, startPoint x: 1236, startPoint y: 24, endPoint x: 1113, endPoint y: 30, distance: 123.1
click at [1113, 30] on div "bois bor Actions" at bounding box center [853, 37] width 1375 height 26
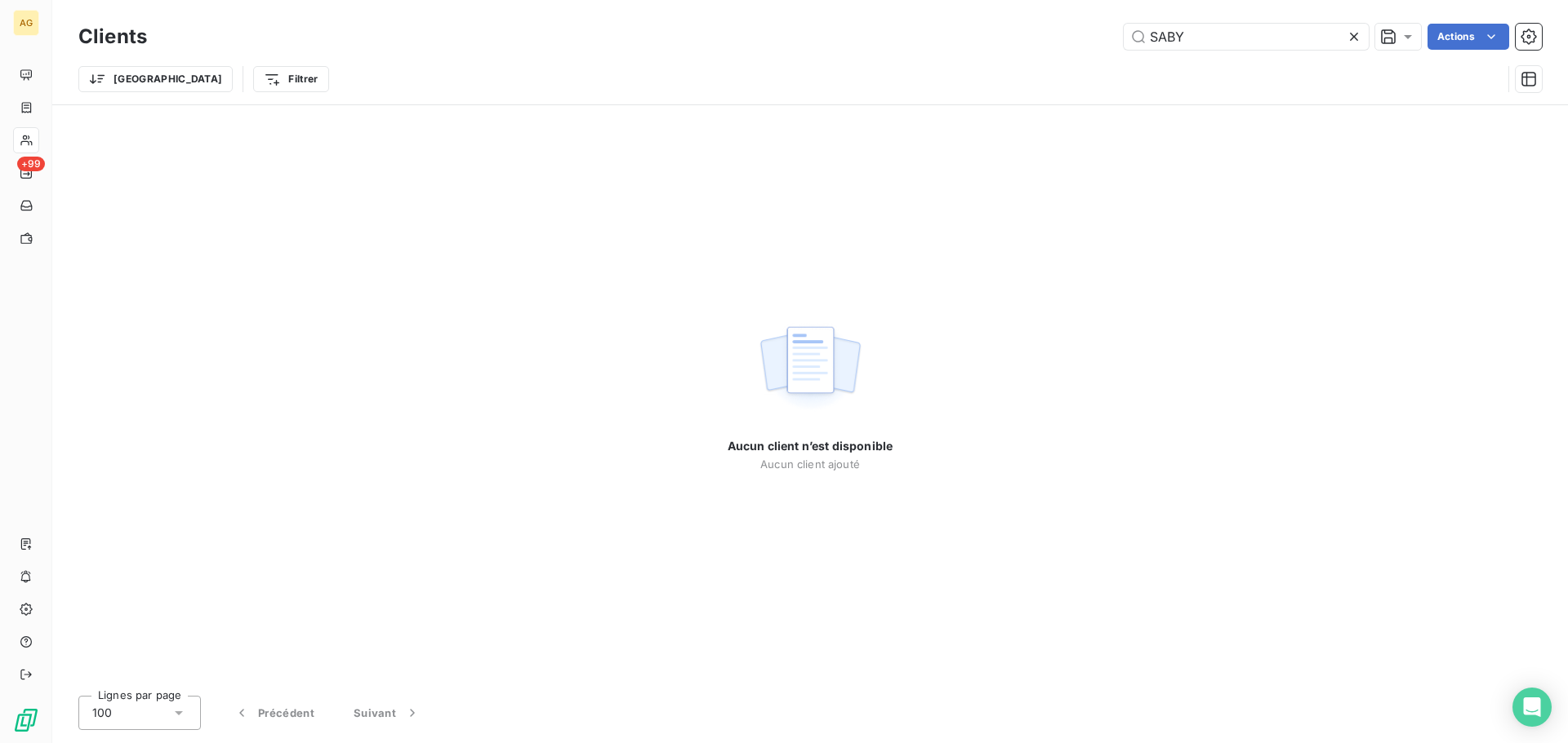
type input "SABY"
drag, startPoint x: 1352, startPoint y: 35, endPoint x: 1315, endPoint y: 38, distance: 37.1
click at [1343, 36] on div "SABY" at bounding box center [1246, 37] width 245 height 26
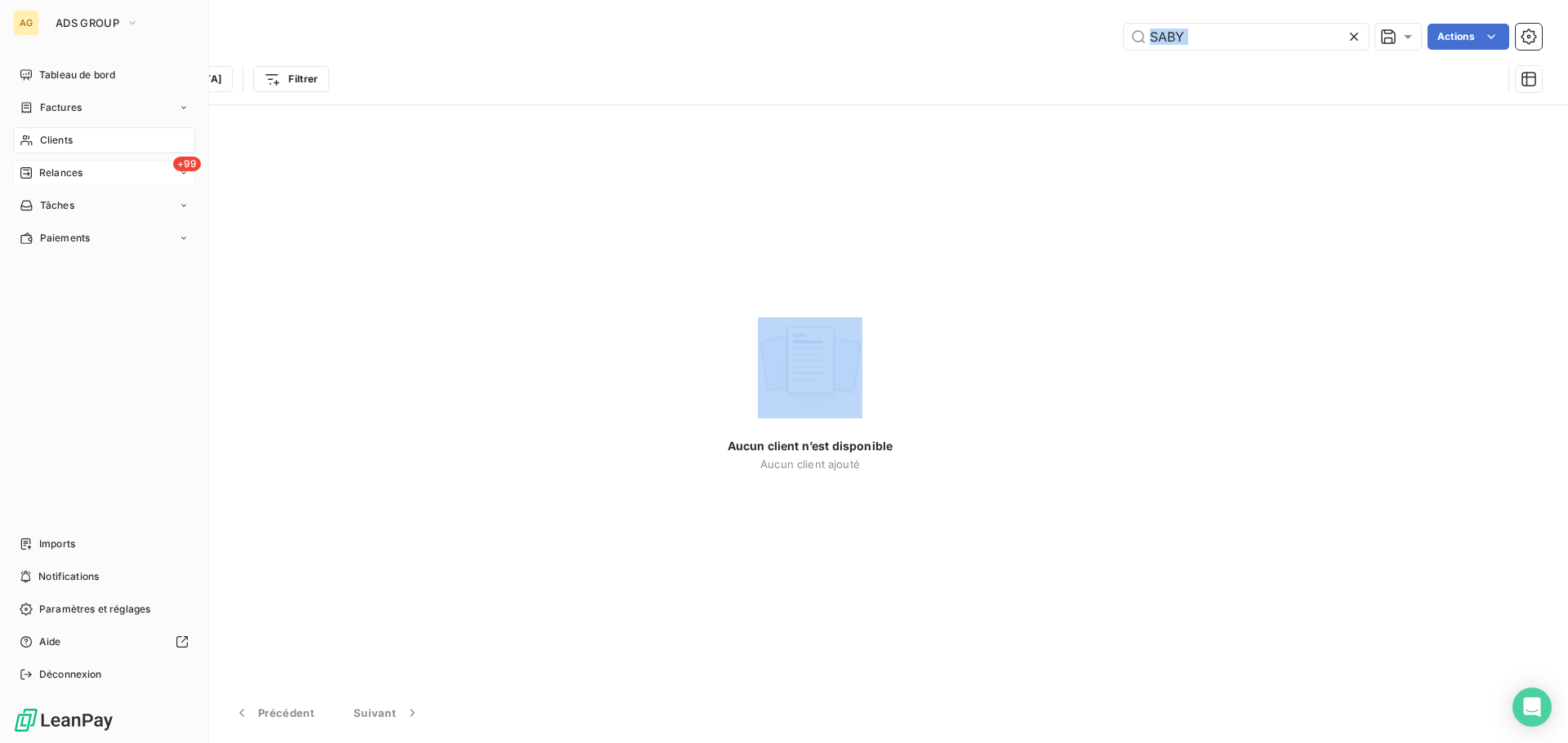
click at [37, 171] on div "Relances" at bounding box center [51, 173] width 63 height 15
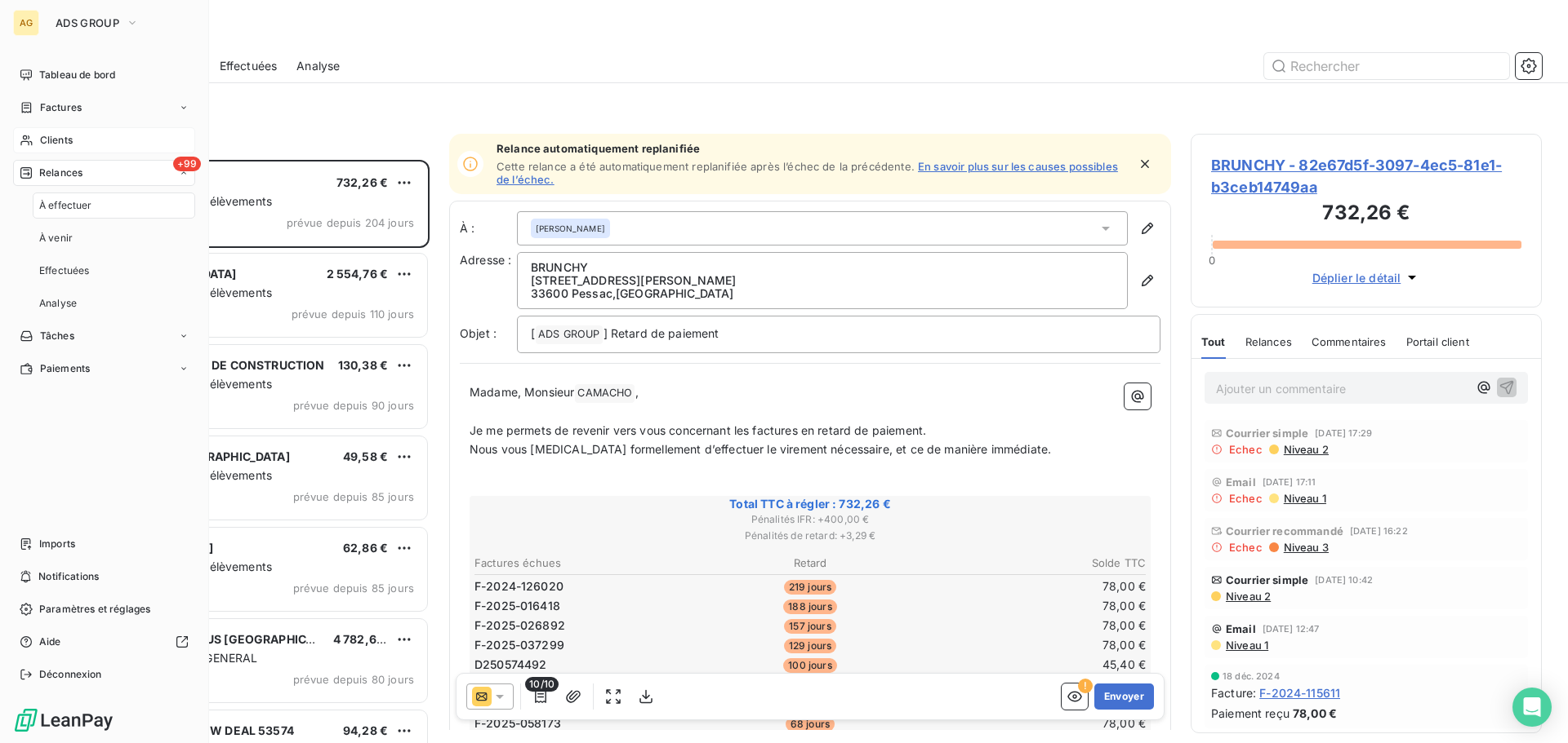
scroll to position [571, 339]
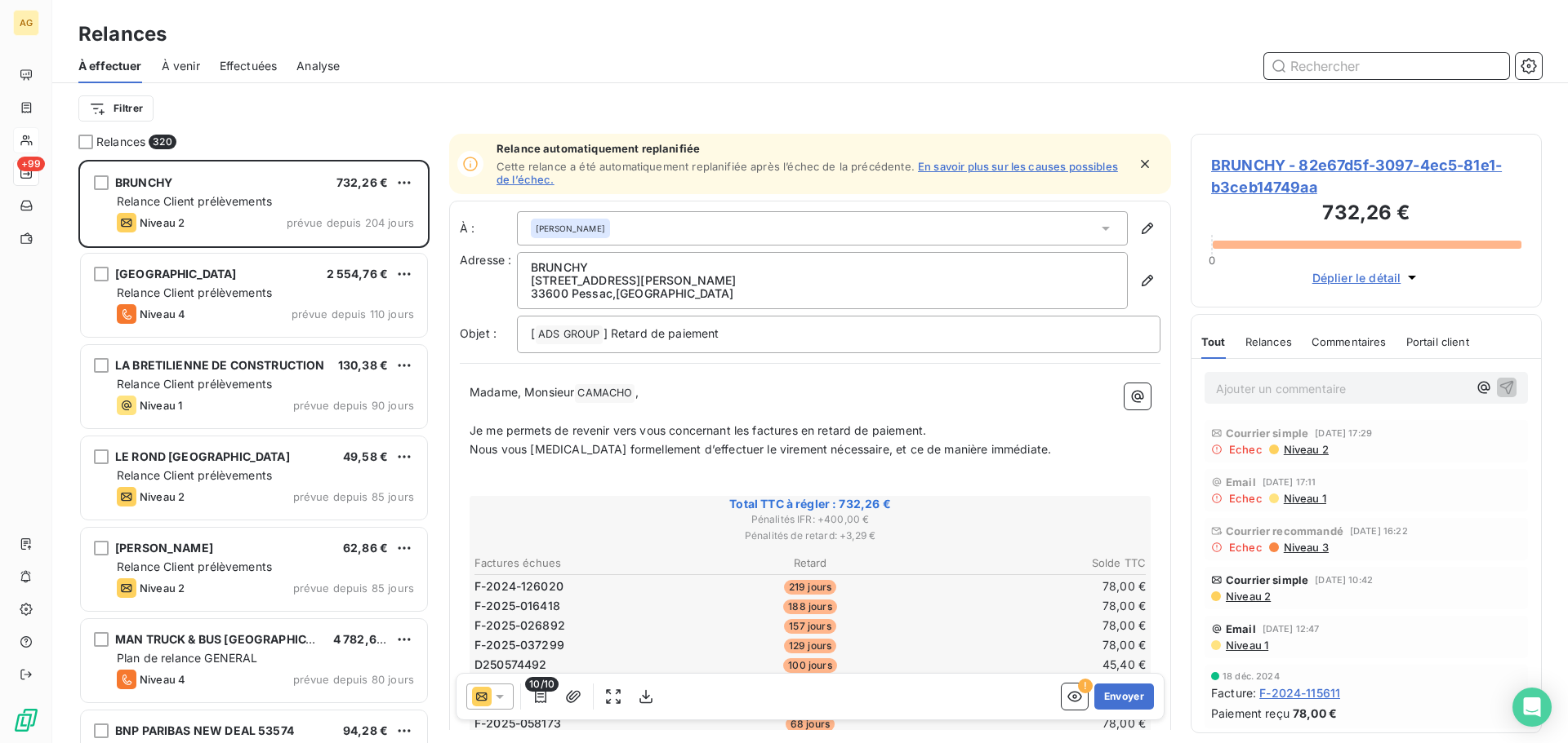
click at [1337, 72] on input "text" at bounding box center [1386, 66] width 245 height 26
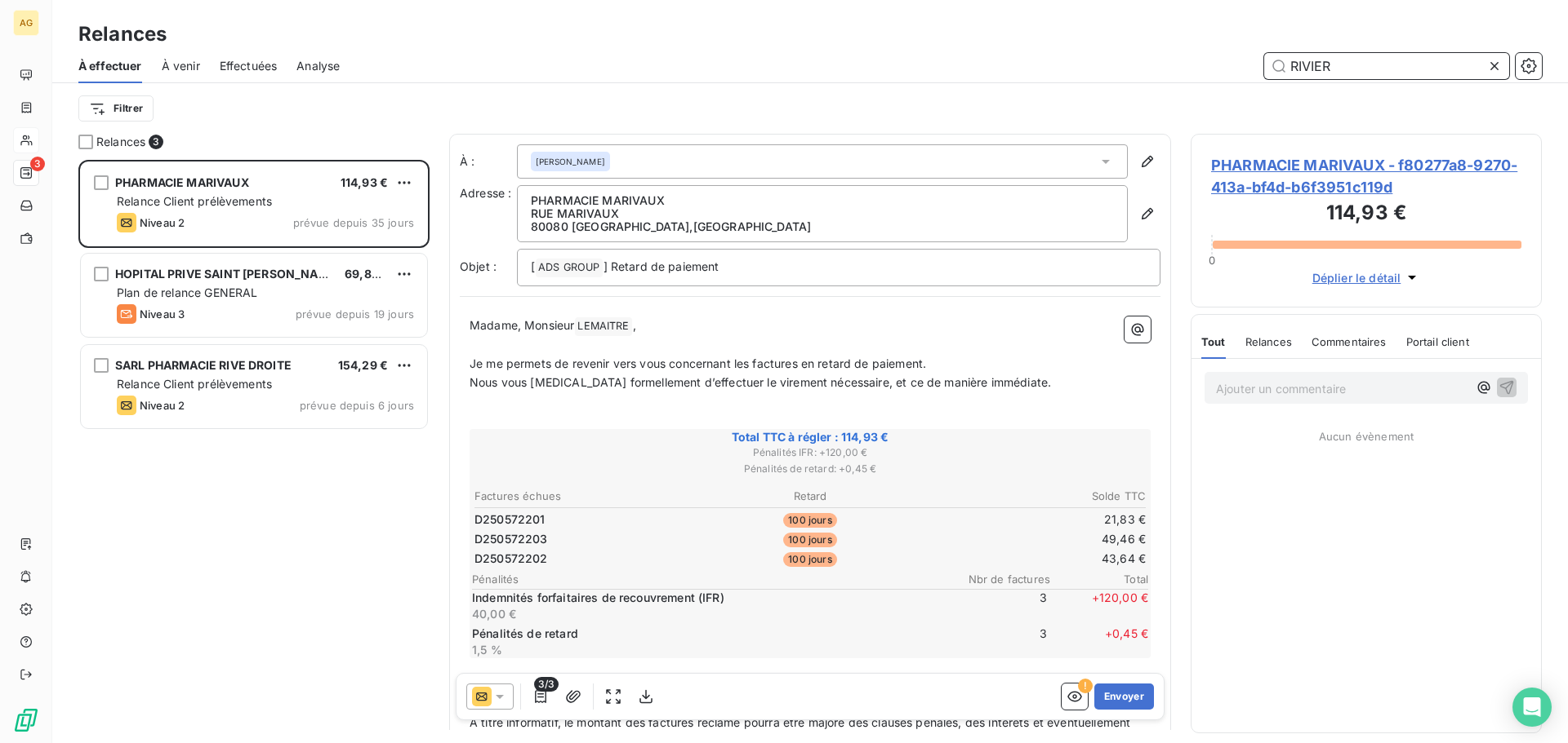
scroll to position [571, 339]
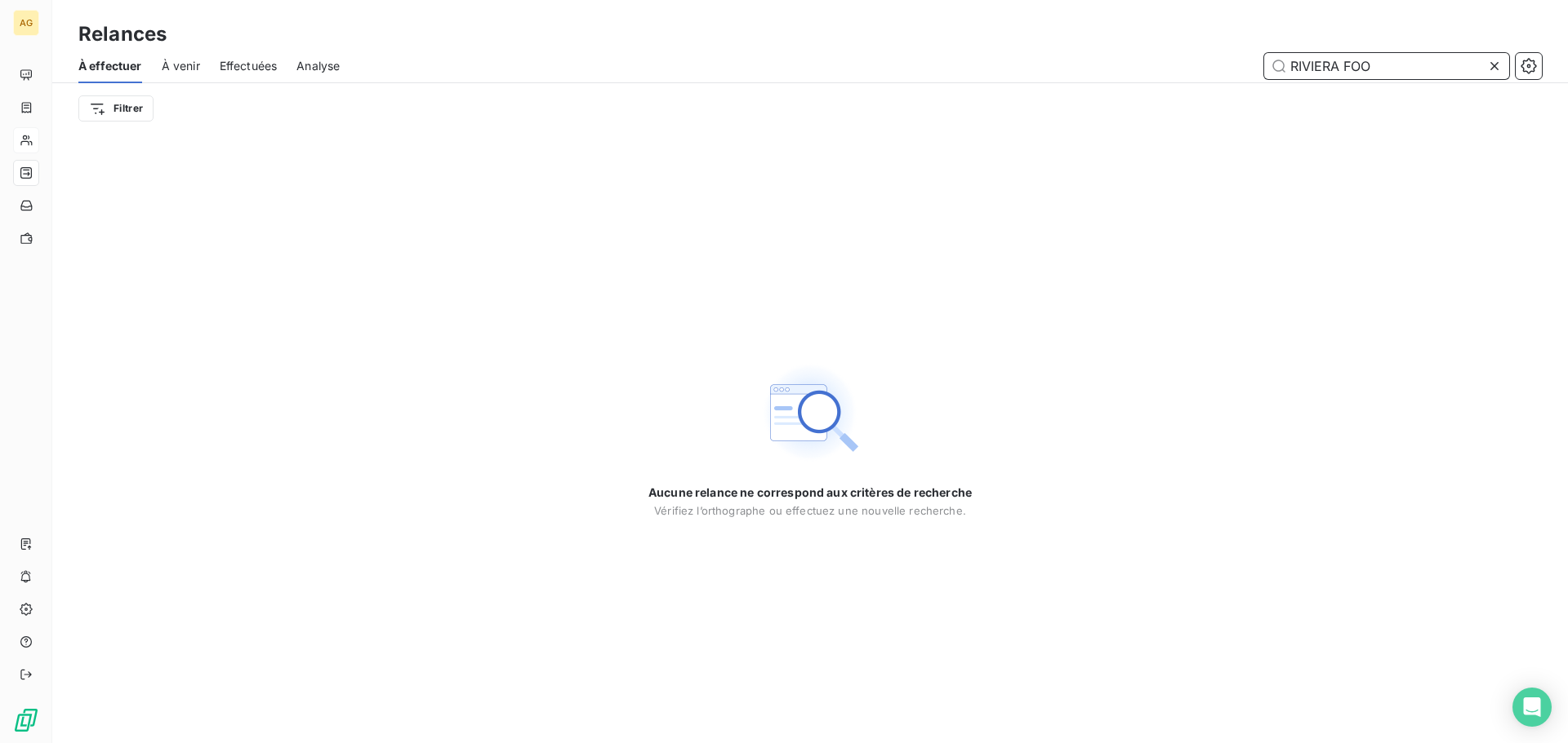
type input "RIVIERA FOOT"
click at [238, 68] on span "Effectuées" at bounding box center [248, 66] width 58 height 17
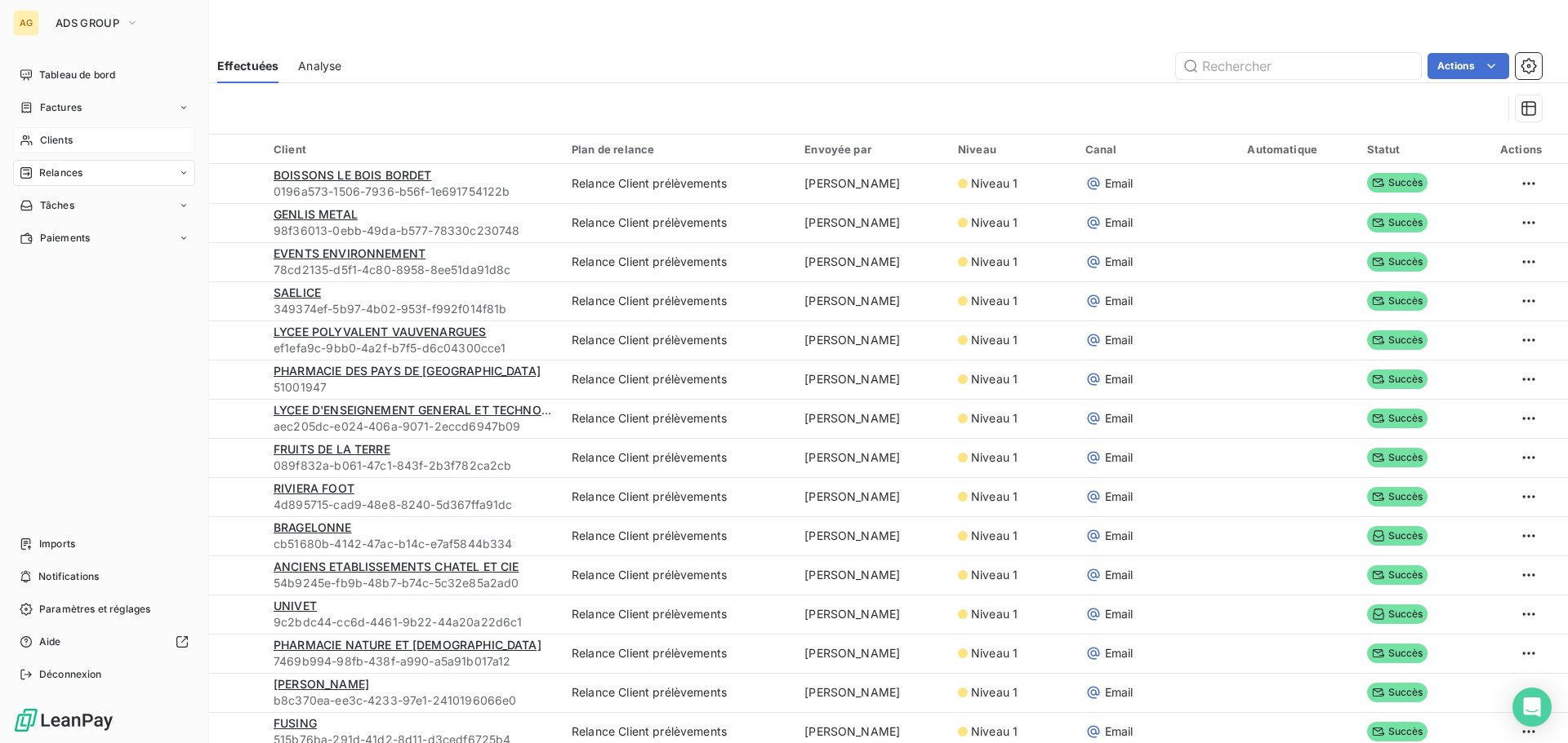
click at [46, 147] on div "Clients" at bounding box center [104, 140] width 182 height 26
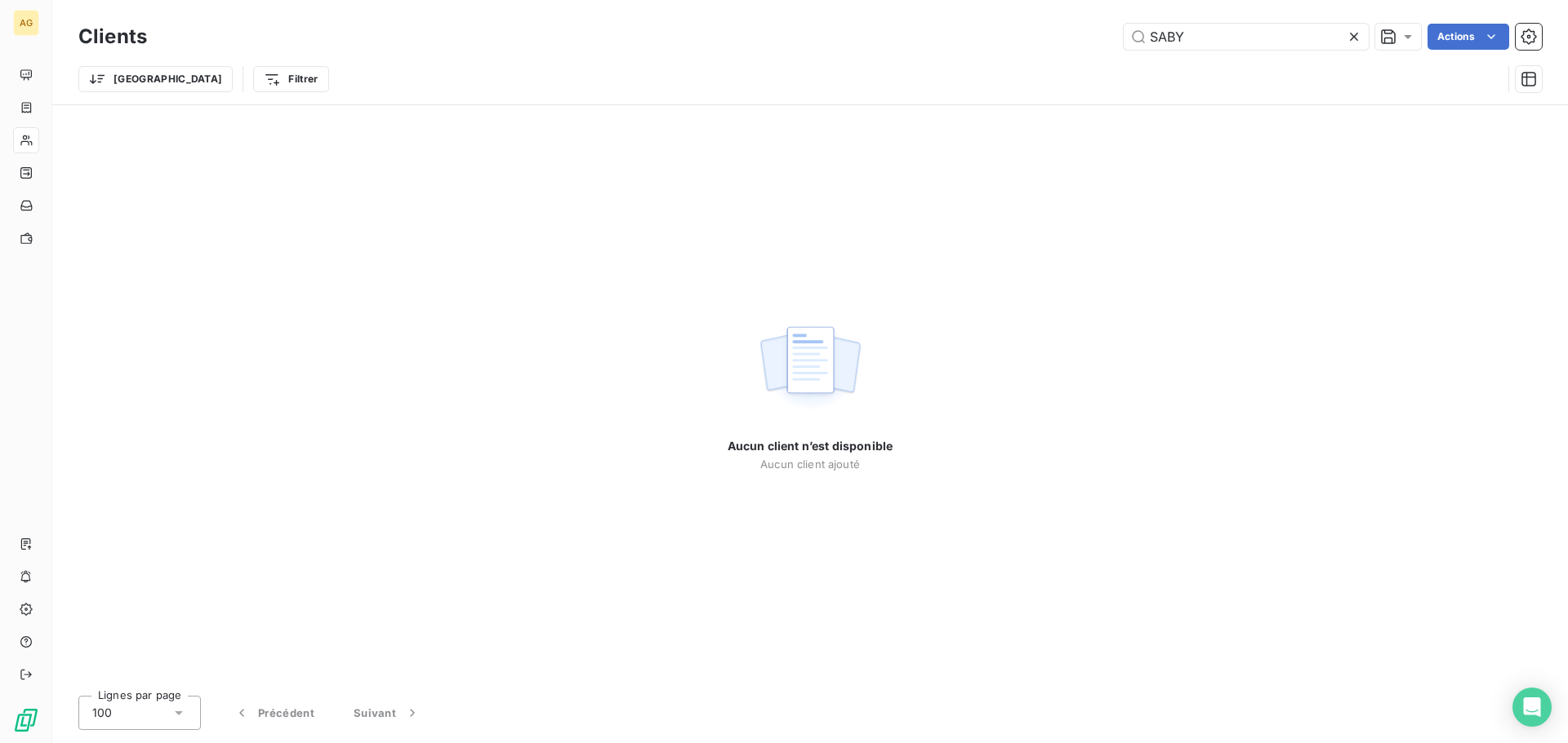
drag, startPoint x: 1245, startPoint y: 28, endPoint x: 1093, endPoint y: 41, distance: 152.6
click at [1093, 41] on div "SABY Actions" at bounding box center [853, 37] width 1375 height 26
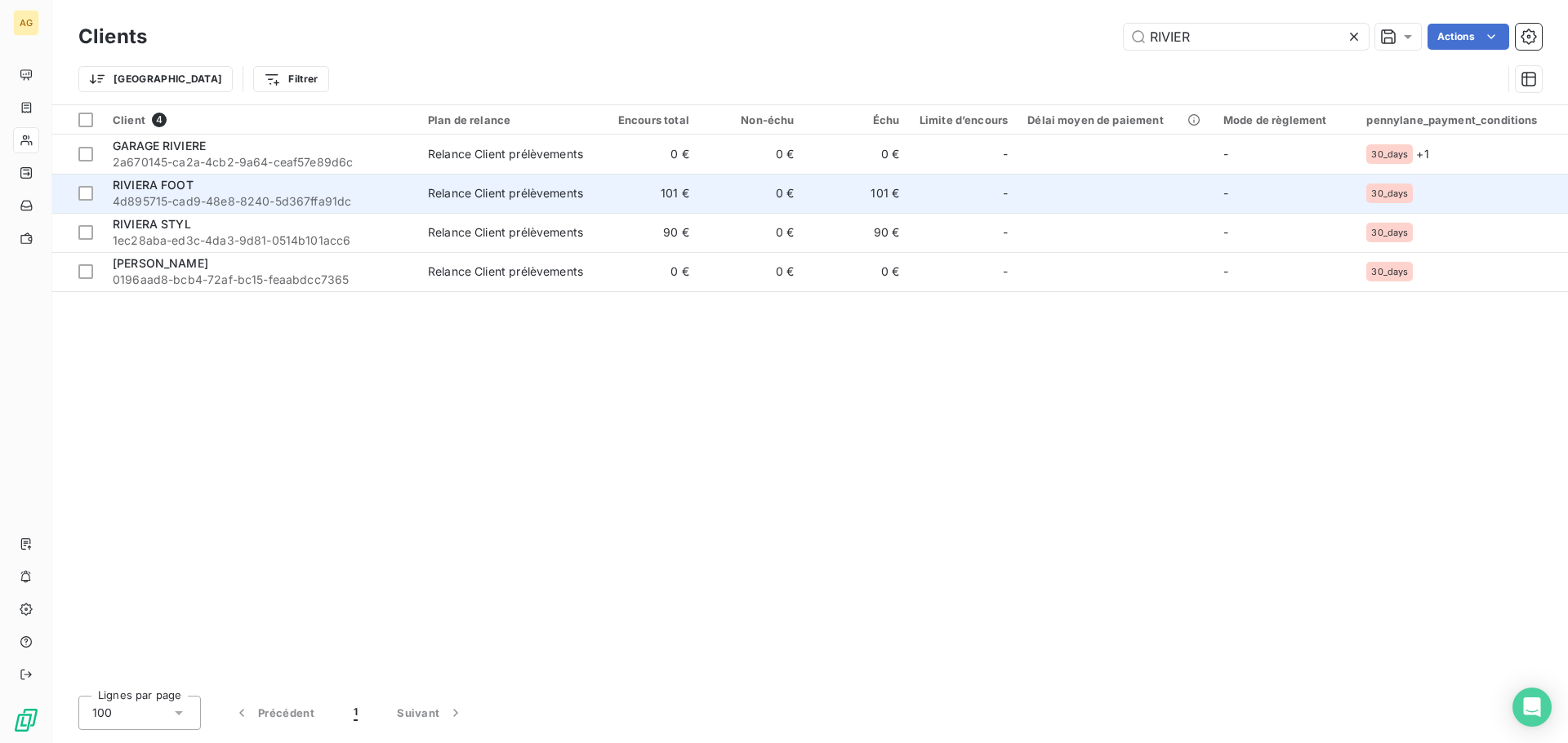
type input "RIVIER"
click at [511, 204] on td "Relance Client prélèvements" at bounding box center [506, 194] width 176 height 40
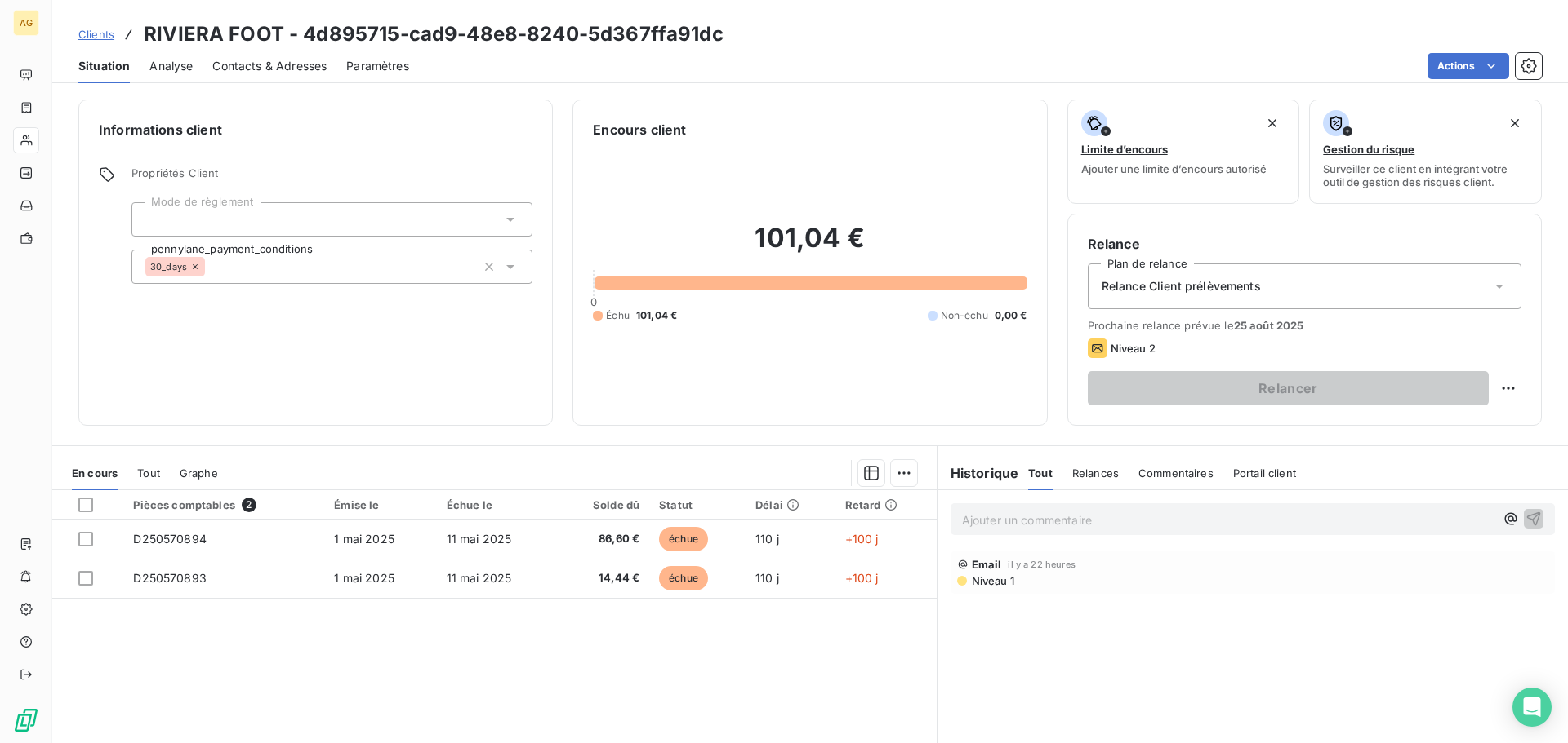
click at [1131, 517] on p "Ajouter un commentaire ﻿" at bounding box center [1228, 520] width 532 height 21
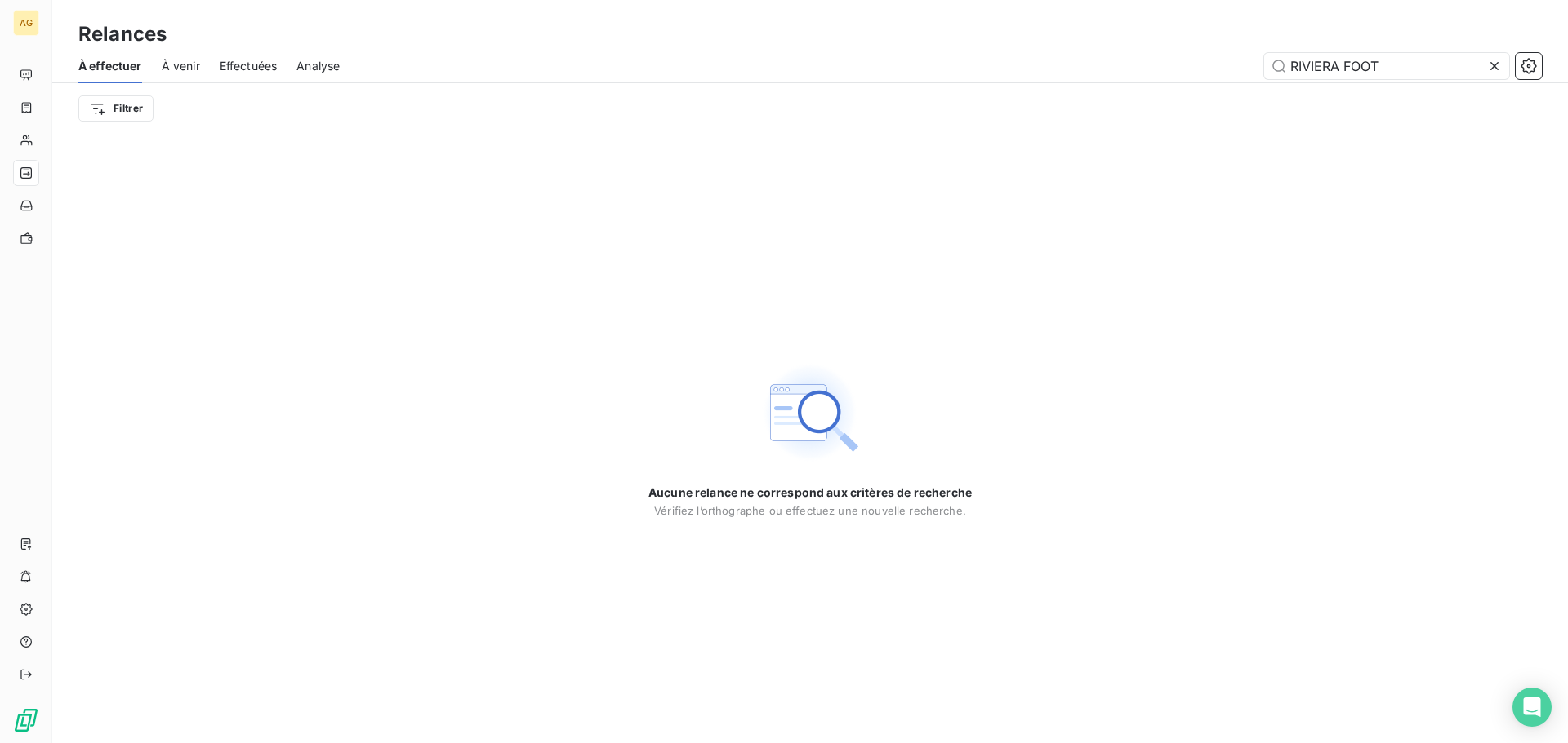
drag, startPoint x: 1404, startPoint y: 56, endPoint x: 1165, endPoint y: 89, distance: 241.3
click at [1165, 89] on div "À effectuer À venir Effectuées Analyse RIVIERA FOOT Filtrer" at bounding box center [810, 92] width 1516 height 85
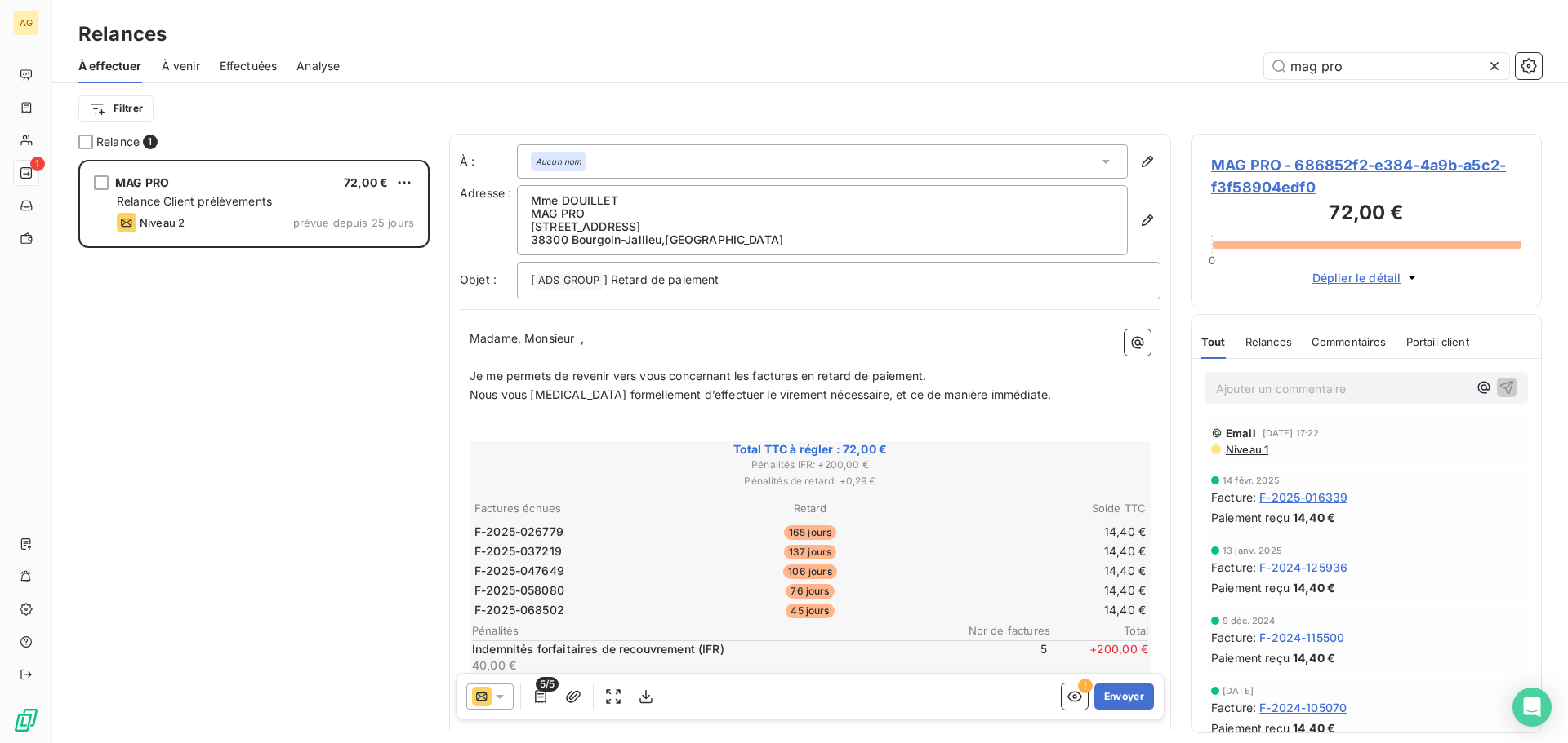
scroll to position [571, 339]
type input "mag pro"
click at [1362, 390] on p "Ajouter un commentaire ﻿" at bounding box center [1342, 388] width 251 height 21
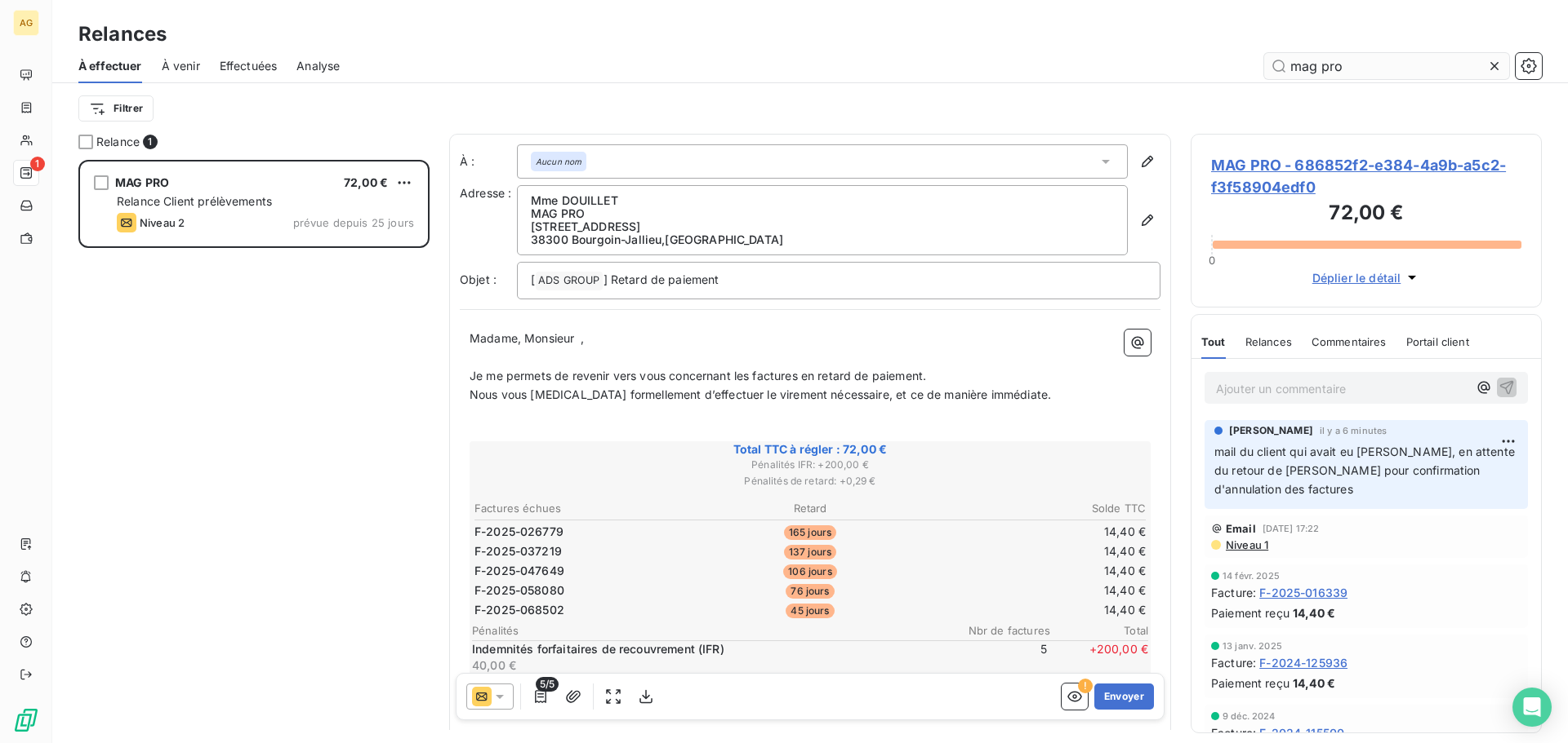
drag, startPoint x: 1493, startPoint y: 59, endPoint x: 1469, endPoint y: 67, distance: 25.3
click at [1486, 62] on icon at bounding box center [1494, 66] width 17 height 17
